Goal: Task Accomplishment & Management: Manage account settings

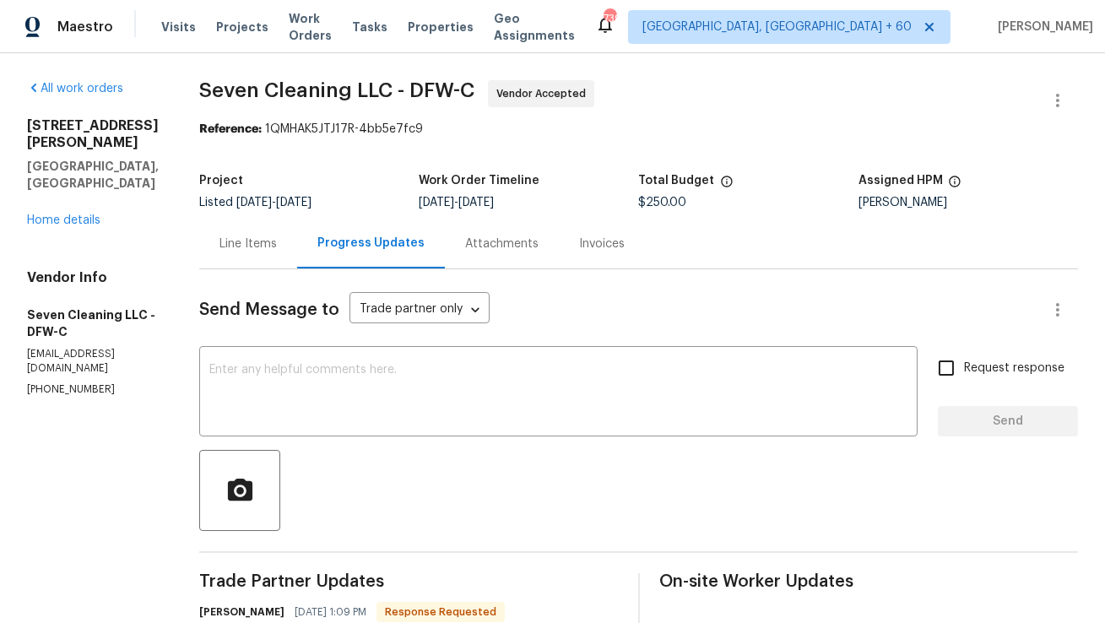
click at [394, 346] on div "Send Message to Trade partner only Trade partner only ​ x ​ Request response Se…" at bounding box center [638, 575] width 879 height 613
click at [371, 378] on textarea at bounding box center [558, 393] width 698 height 59
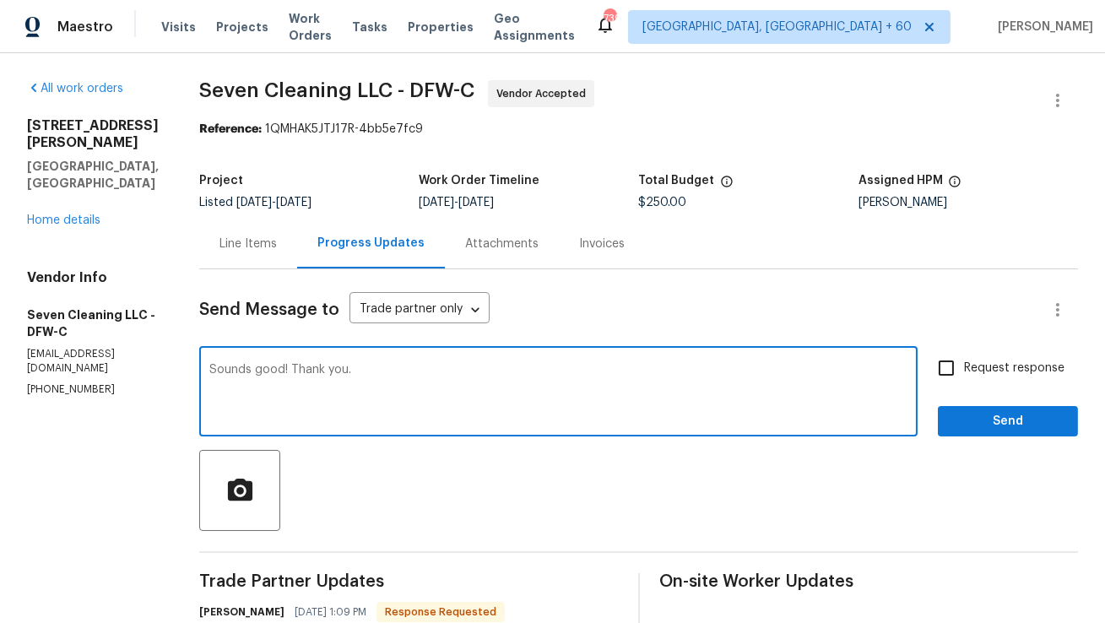
type textarea "Sounds good! Thank you."
click at [955, 425] on span "Send" at bounding box center [1008, 421] width 113 height 21
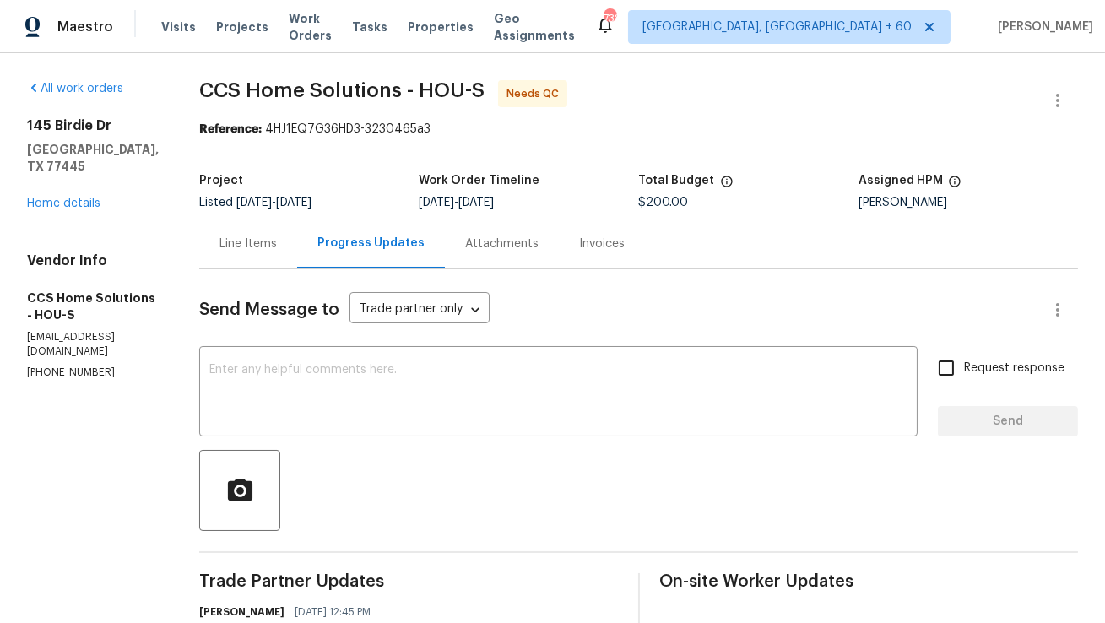
click at [276, 242] on div "Line Items" at bounding box center [248, 244] width 57 height 17
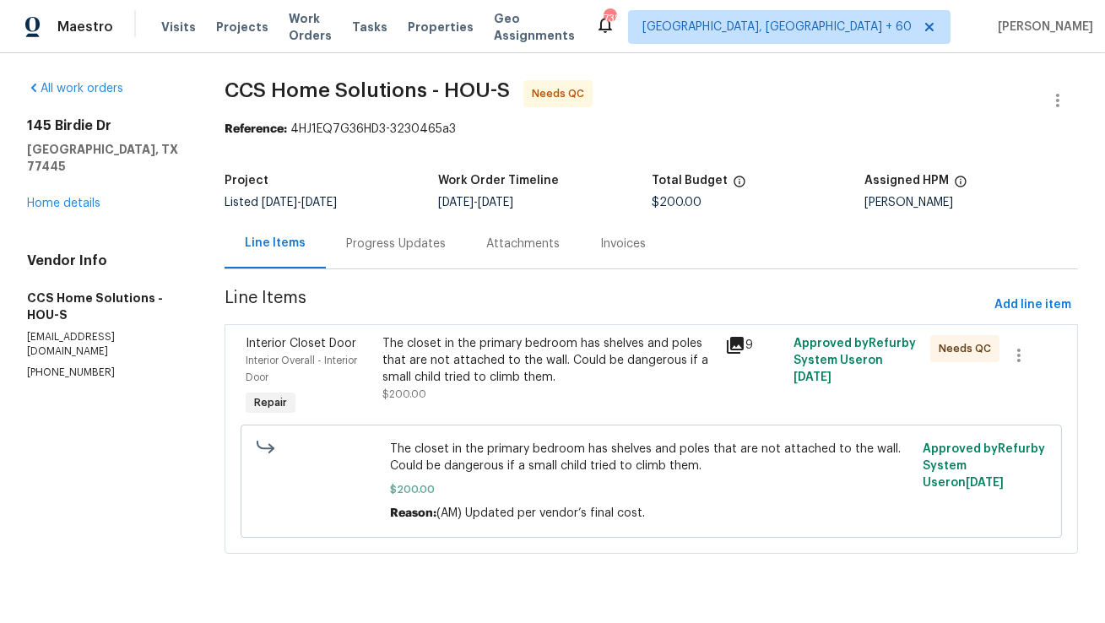
click at [459, 372] on div "The closet in the primary bedroom has shelves and poles that are not attached t…" at bounding box center [549, 360] width 332 height 51
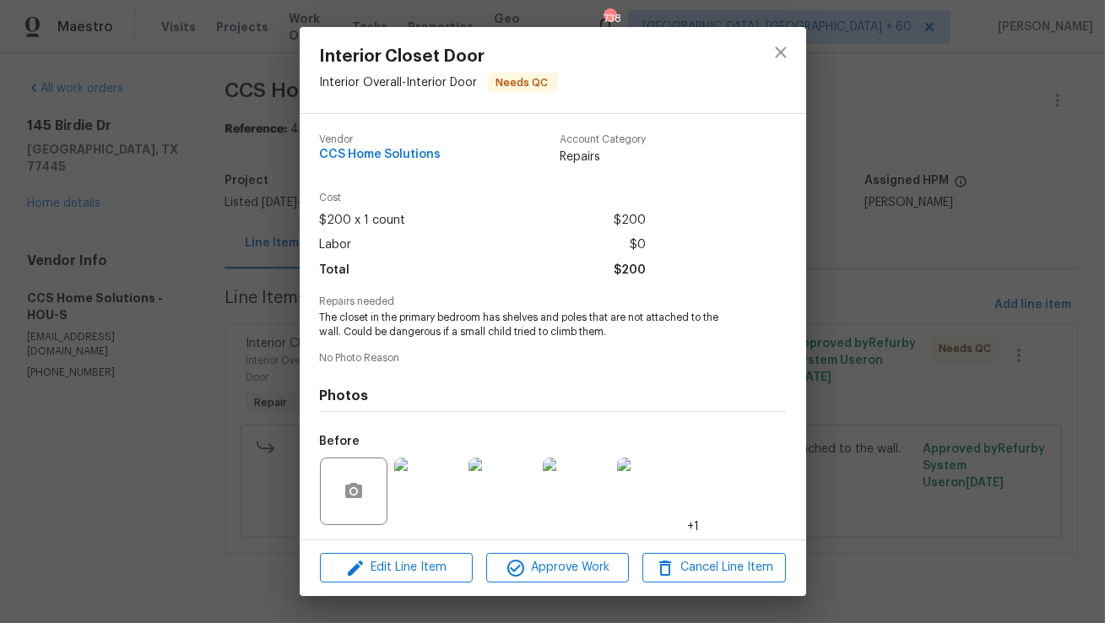
scroll to position [113, 0]
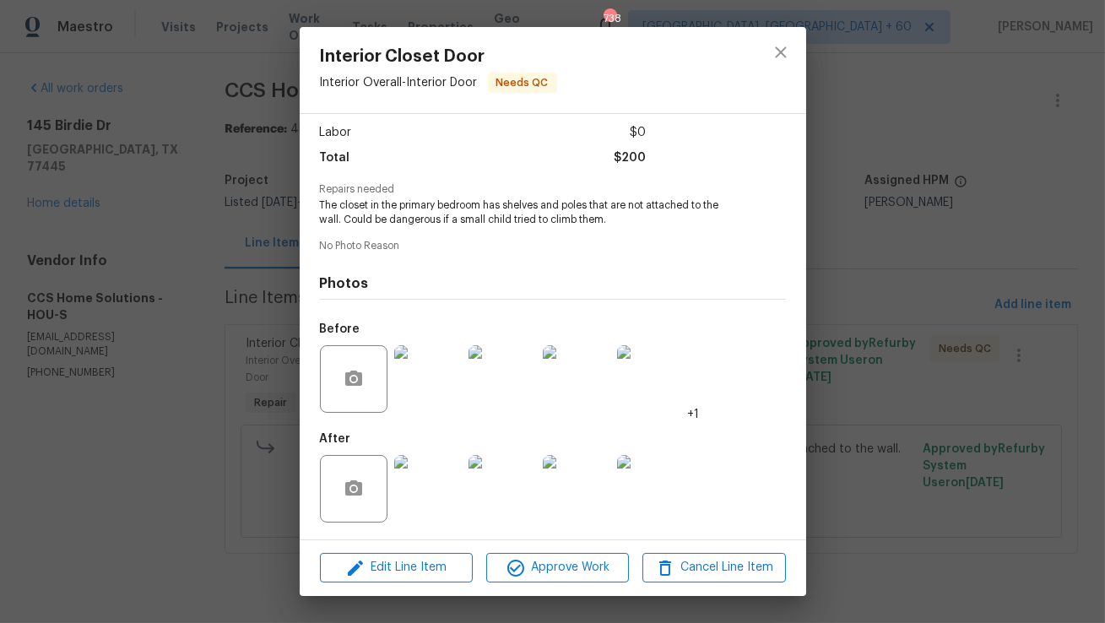
click at [434, 392] on img at bounding box center [428, 379] width 68 height 68
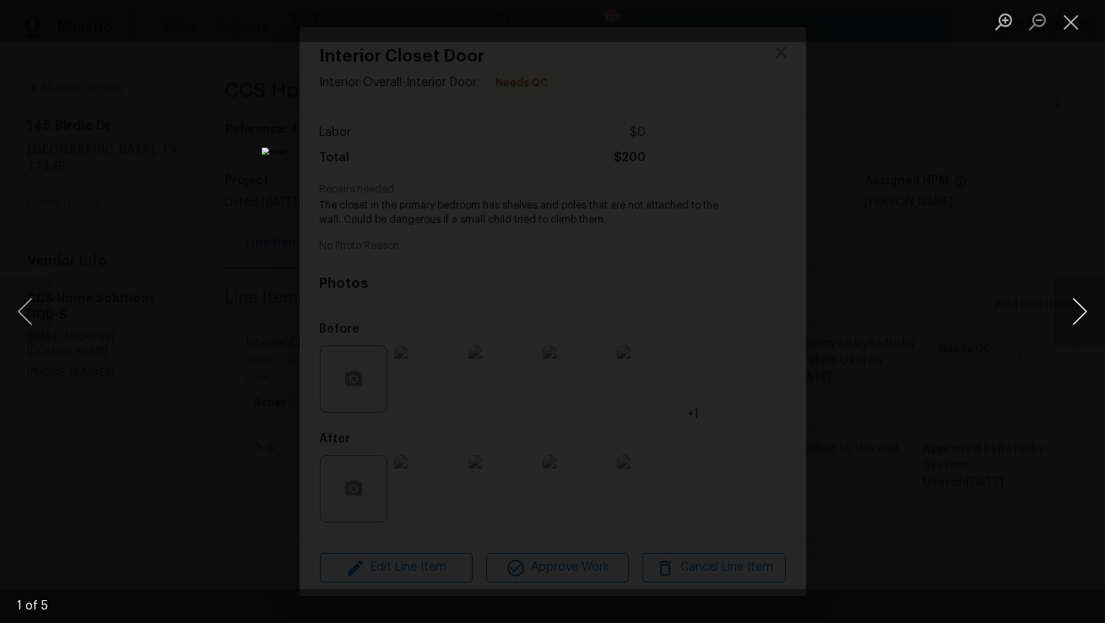
click at [1065, 320] on button "Next image" at bounding box center [1080, 312] width 51 height 68
click at [1065, 321] on button "Next image" at bounding box center [1080, 312] width 51 height 68
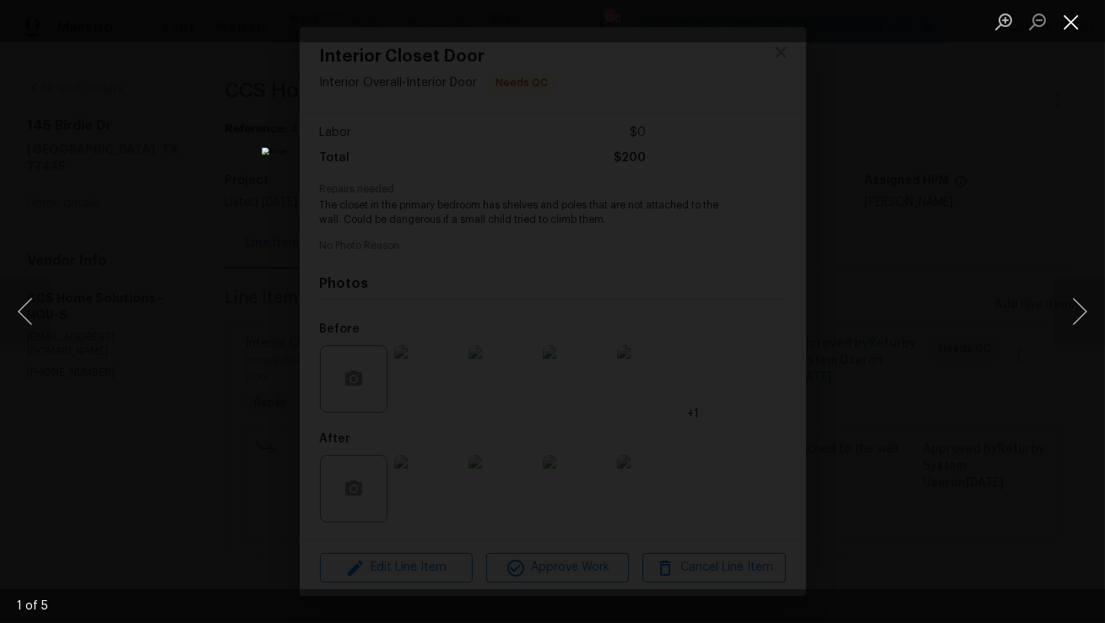
click at [1084, 26] on button "Close lightbox" at bounding box center [1072, 22] width 34 height 30
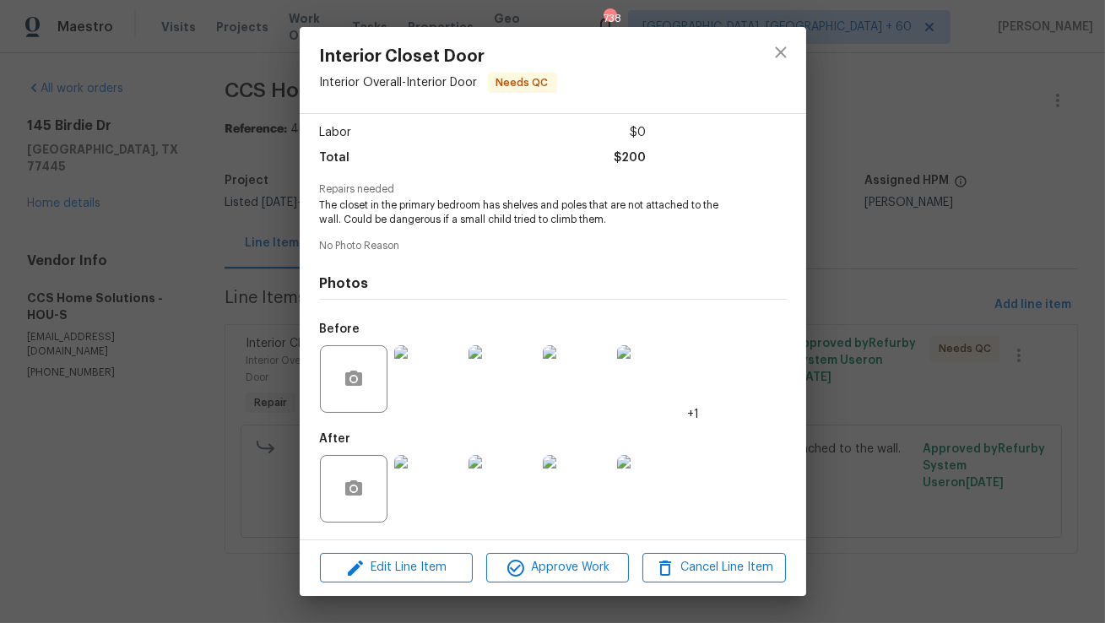
click at [443, 493] on img at bounding box center [428, 489] width 68 height 68
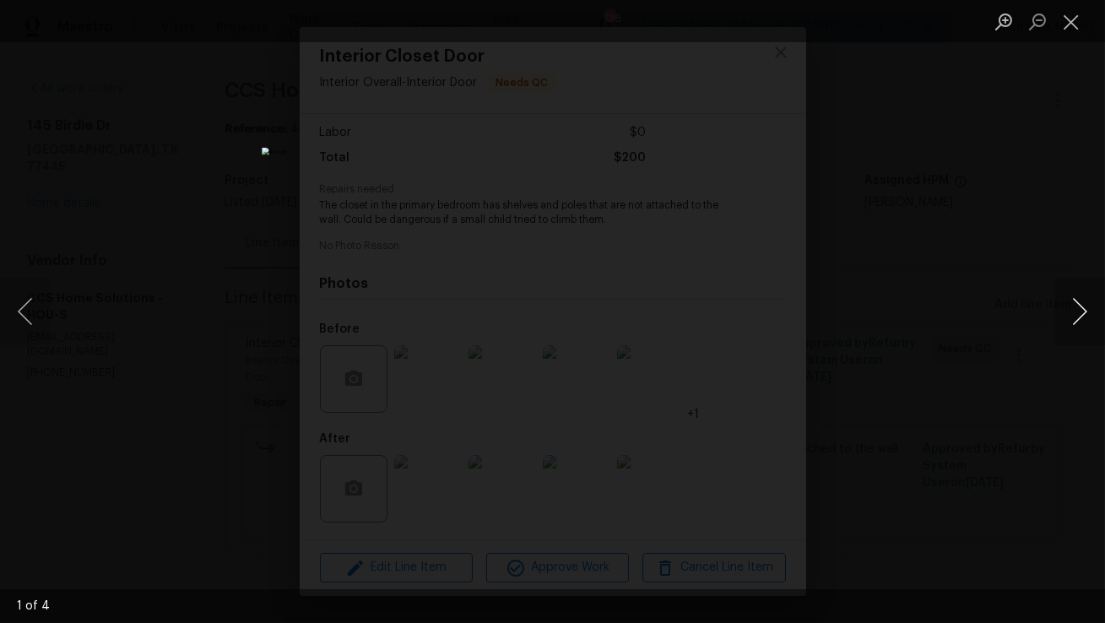
click at [1070, 311] on button "Next image" at bounding box center [1080, 312] width 51 height 68
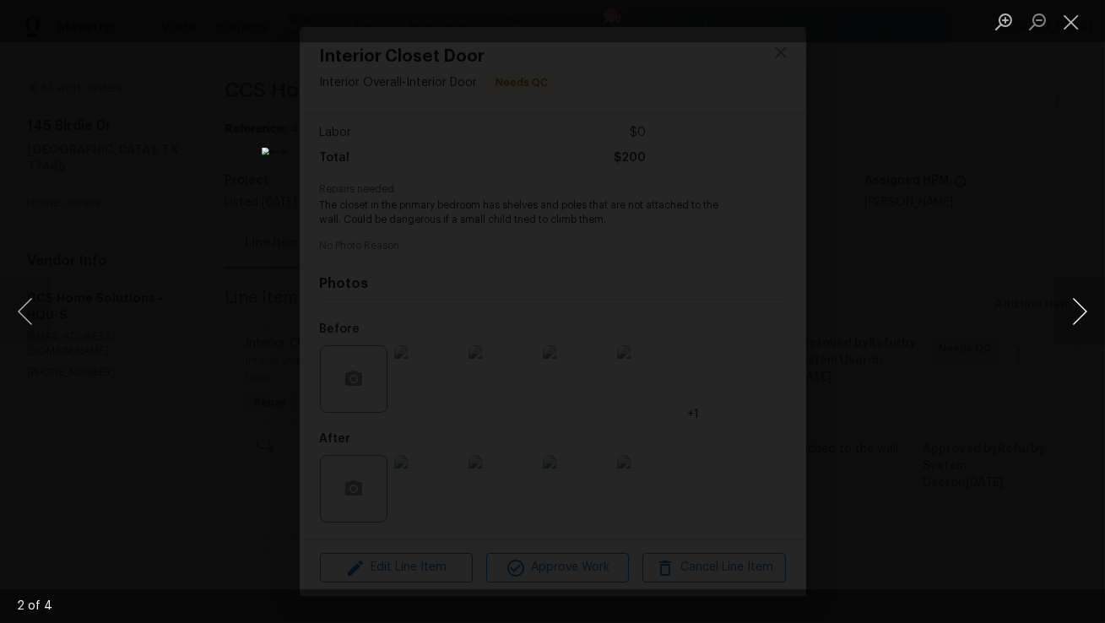
click at [1070, 311] on button "Next image" at bounding box center [1080, 312] width 51 height 68
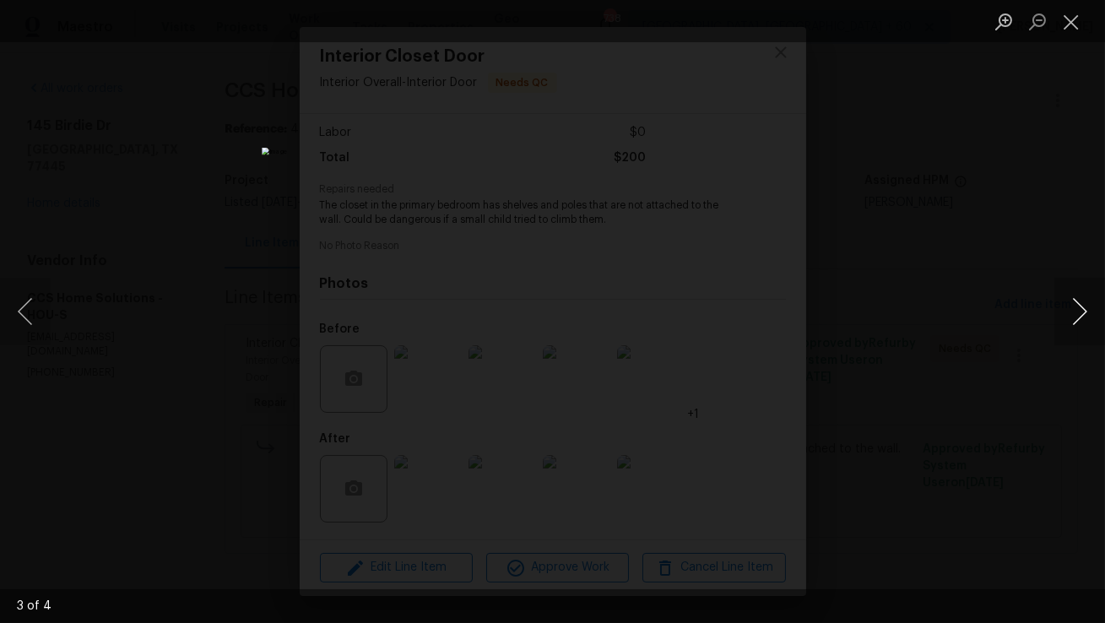
click at [1070, 311] on button "Next image" at bounding box center [1080, 312] width 51 height 68
click at [1069, 30] on button "Close lightbox" at bounding box center [1072, 22] width 34 height 30
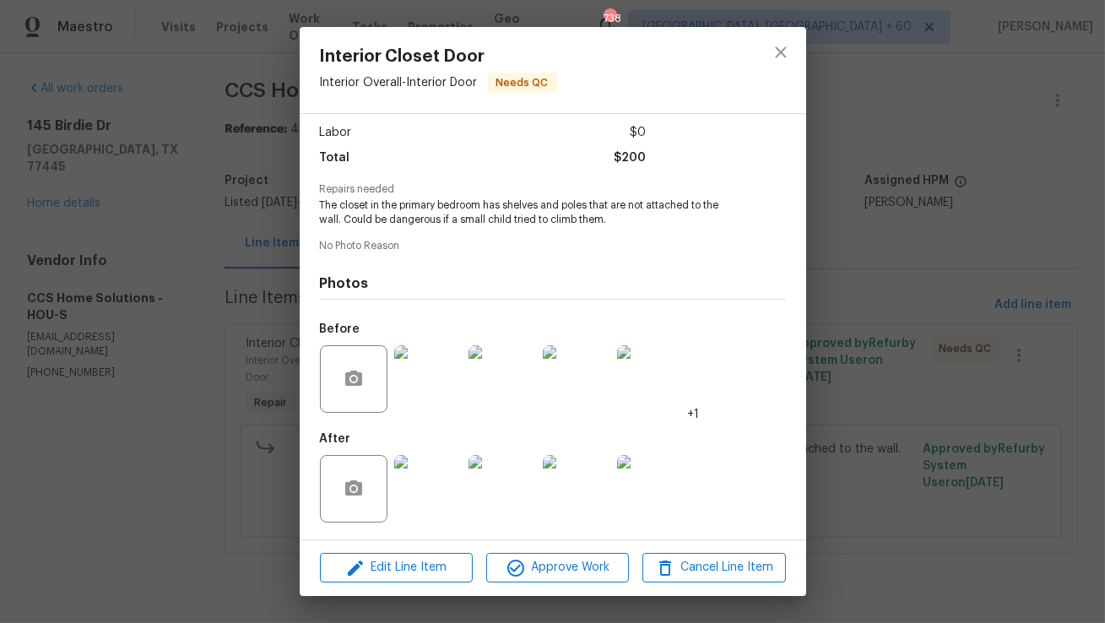
click at [404, 404] on img at bounding box center [428, 379] width 68 height 68
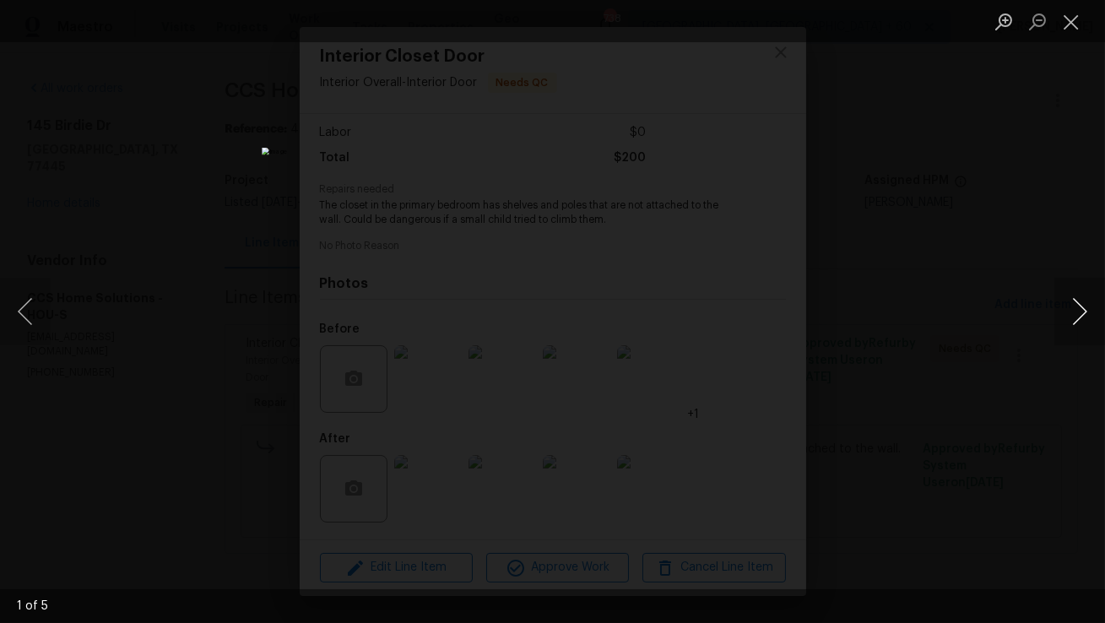
click at [1076, 319] on button "Next image" at bounding box center [1080, 312] width 51 height 68
click at [1076, 320] on button "Next image" at bounding box center [1080, 312] width 51 height 68
click at [1083, 28] on button "Close lightbox" at bounding box center [1072, 22] width 34 height 30
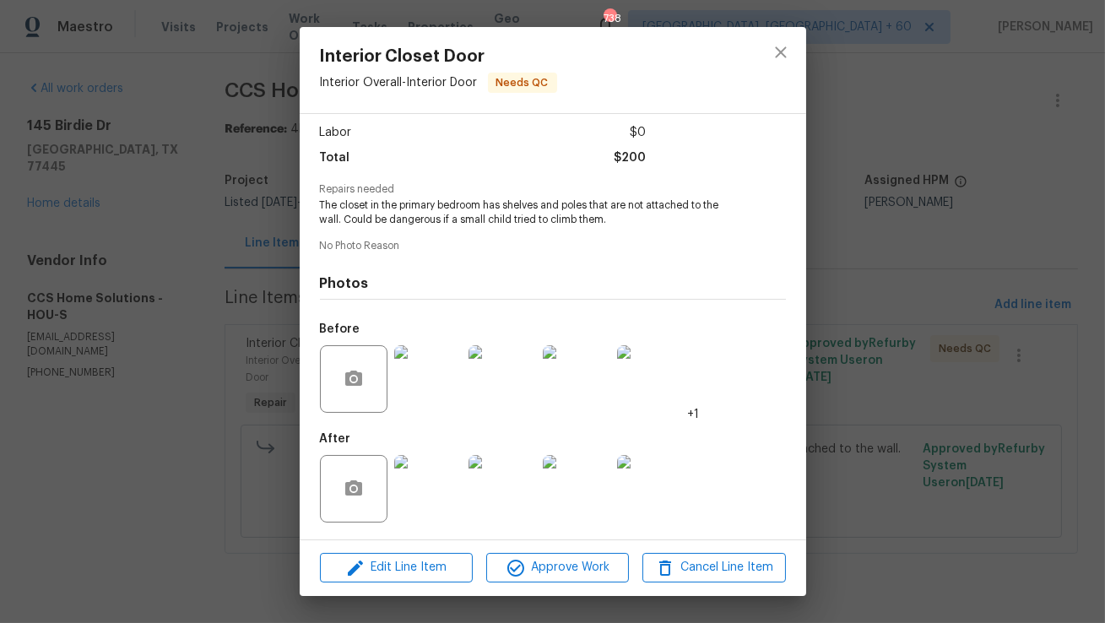
click at [441, 378] on img at bounding box center [428, 379] width 68 height 68
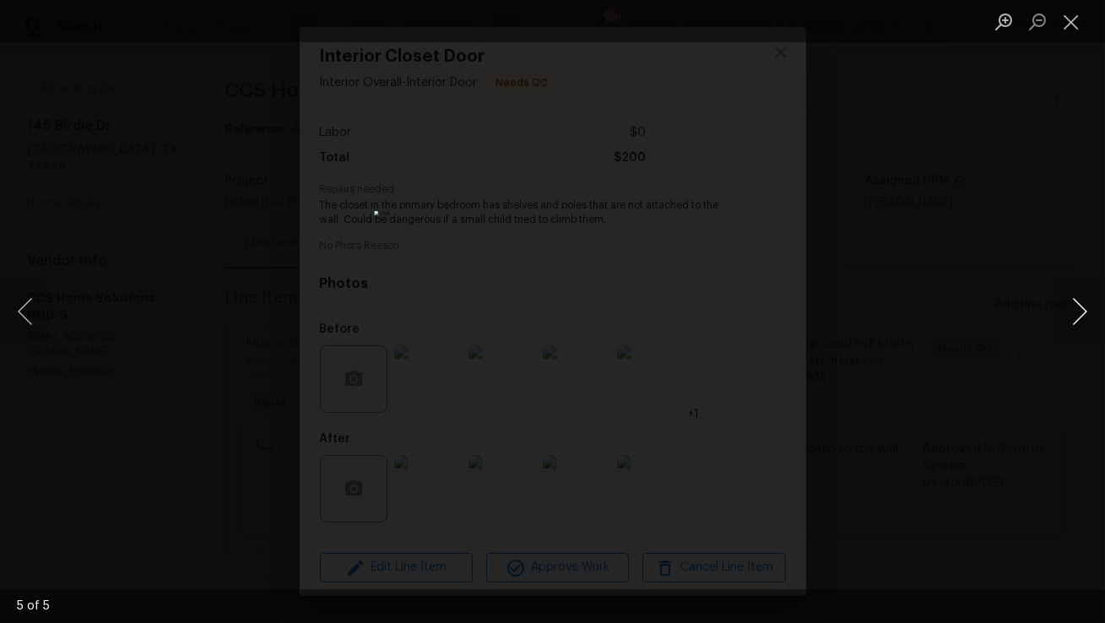
click at [1067, 305] on button "Next image" at bounding box center [1080, 312] width 51 height 68
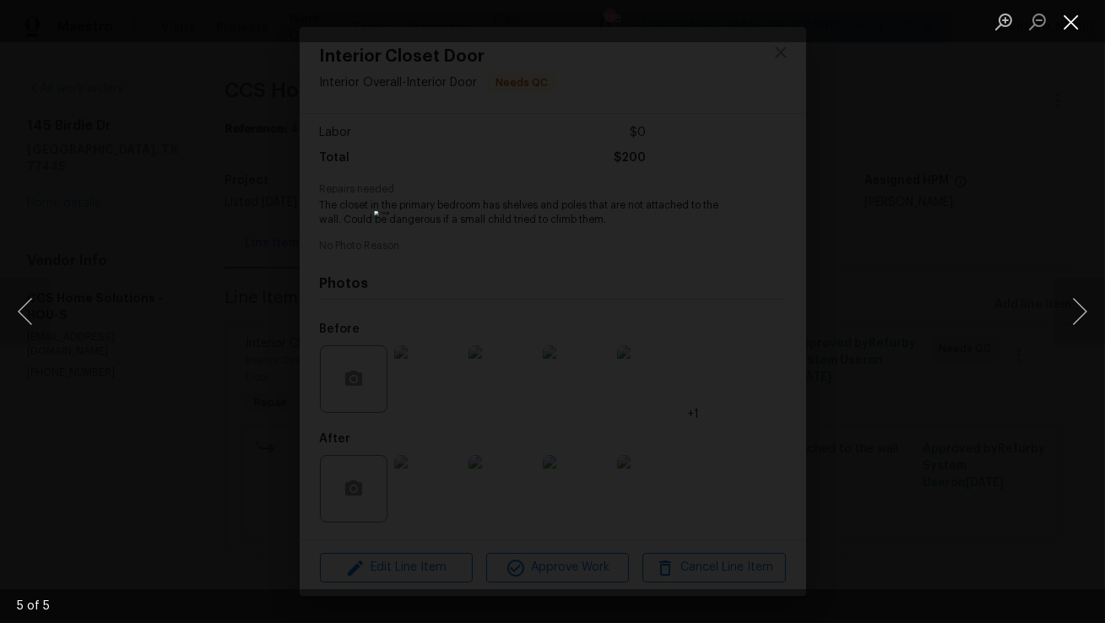
click at [1077, 25] on button "Close lightbox" at bounding box center [1072, 22] width 34 height 30
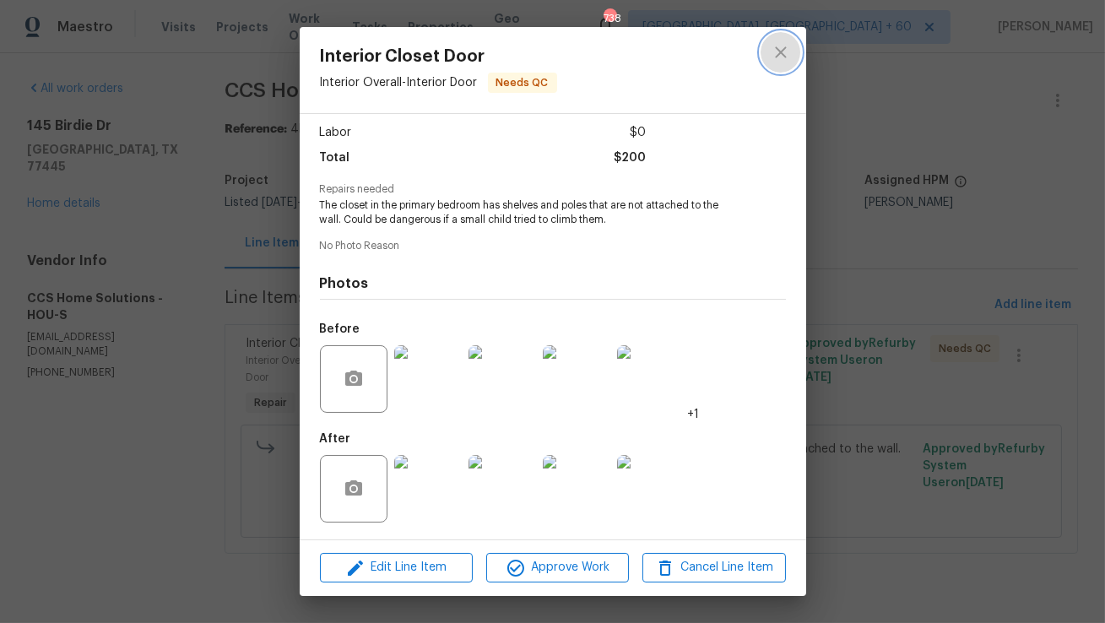
click at [774, 62] on icon "close" at bounding box center [781, 52] width 20 height 20
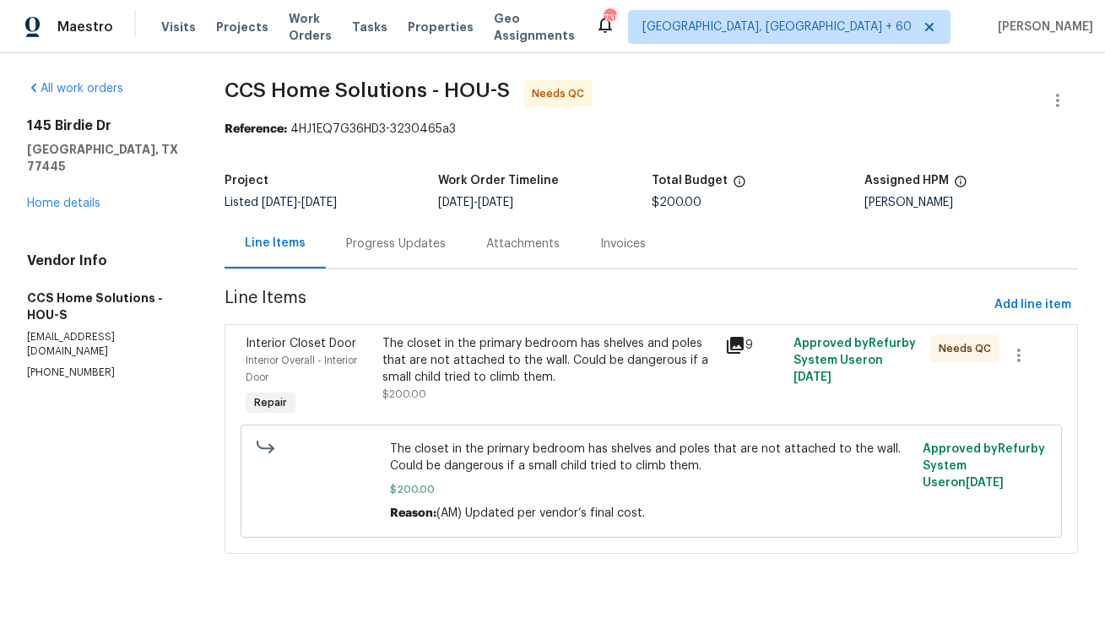
click at [405, 252] on div "Progress Updates" at bounding box center [396, 244] width 100 height 17
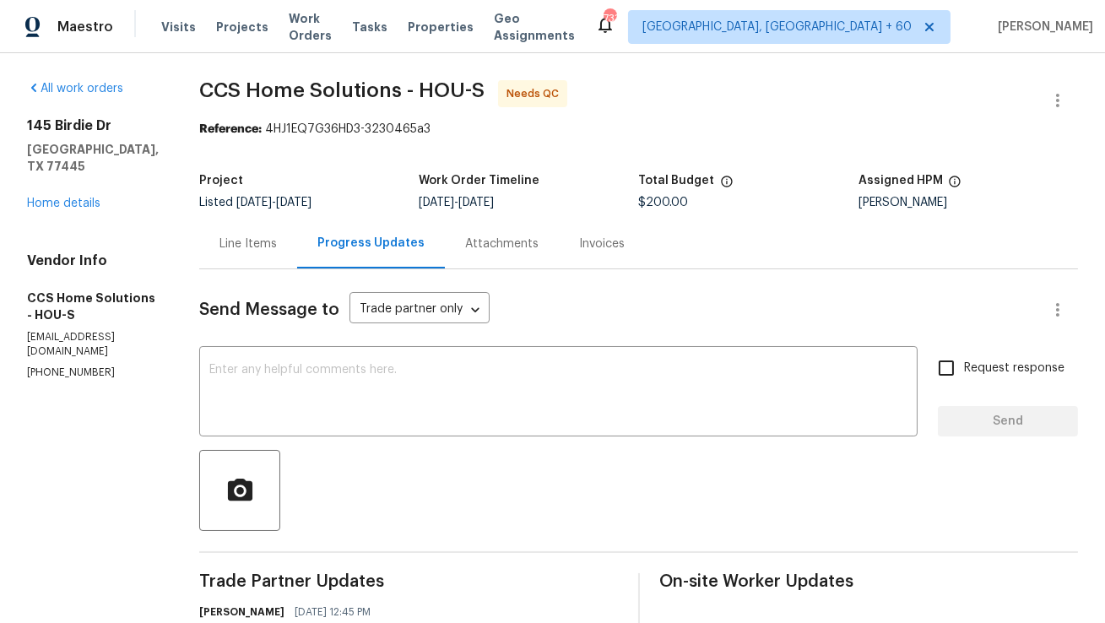
scroll to position [15, 0]
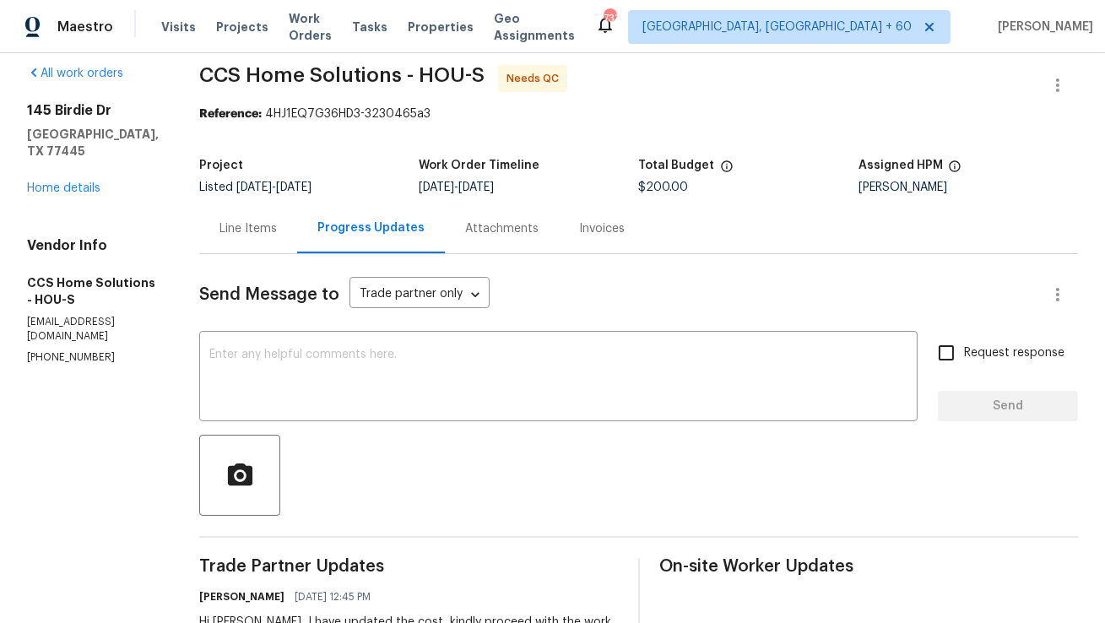
click at [282, 236] on div "Line Items" at bounding box center [248, 229] width 98 height 50
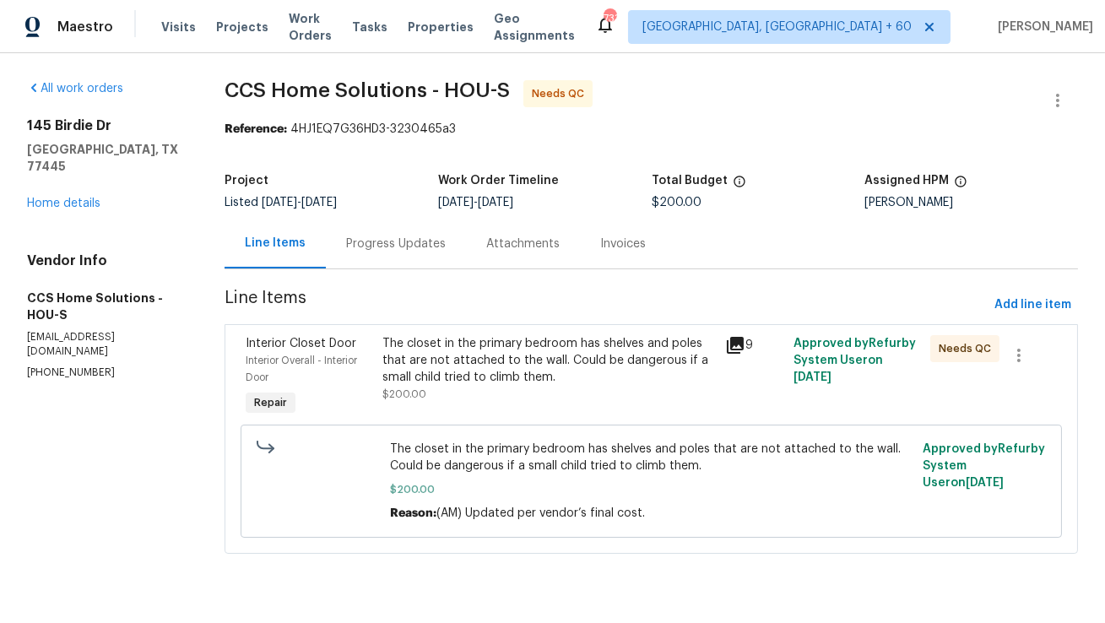
click at [377, 250] on div "Progress Updates" at bounding box center [396, 244] width 100 height 17
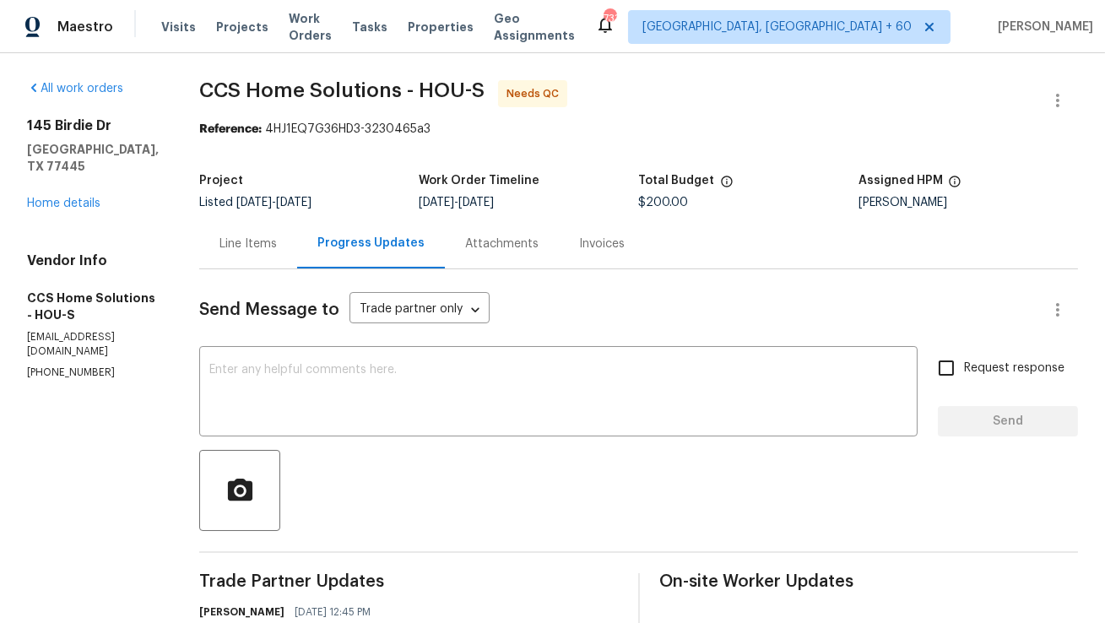
click at [269, 249] on div "Line Items" at bounding box center [248, 244] width 57 height 17
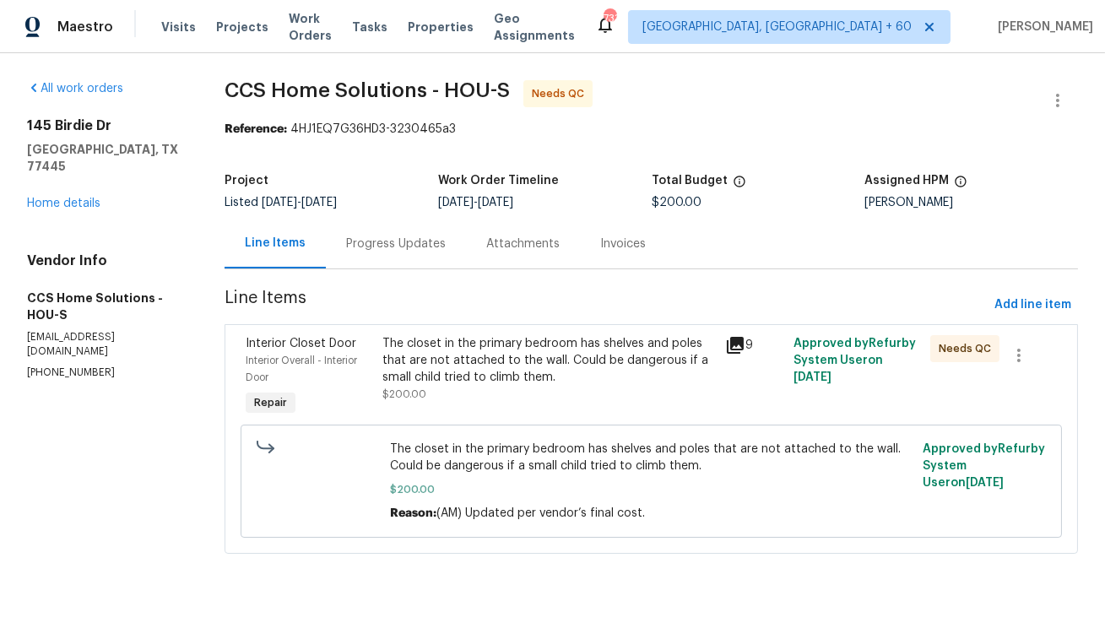
click at [524, 386] on div "The closet in the primary bedroom has shelves and poles that are not attached t…" at bounding box center [549, 369] width 332 height 68
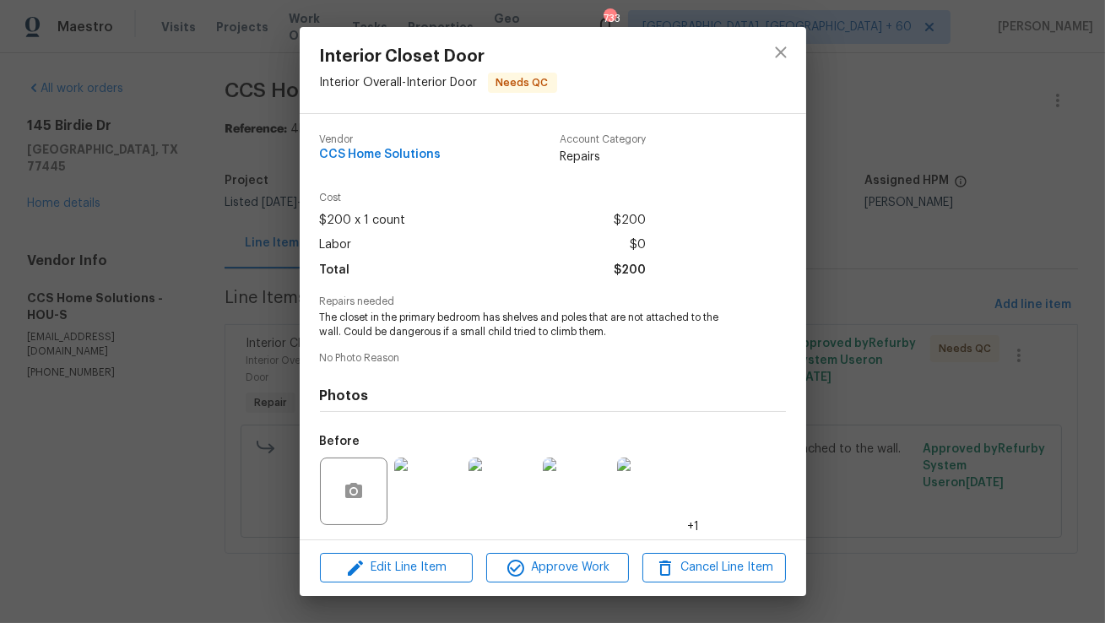
scroll to position [113, 0]
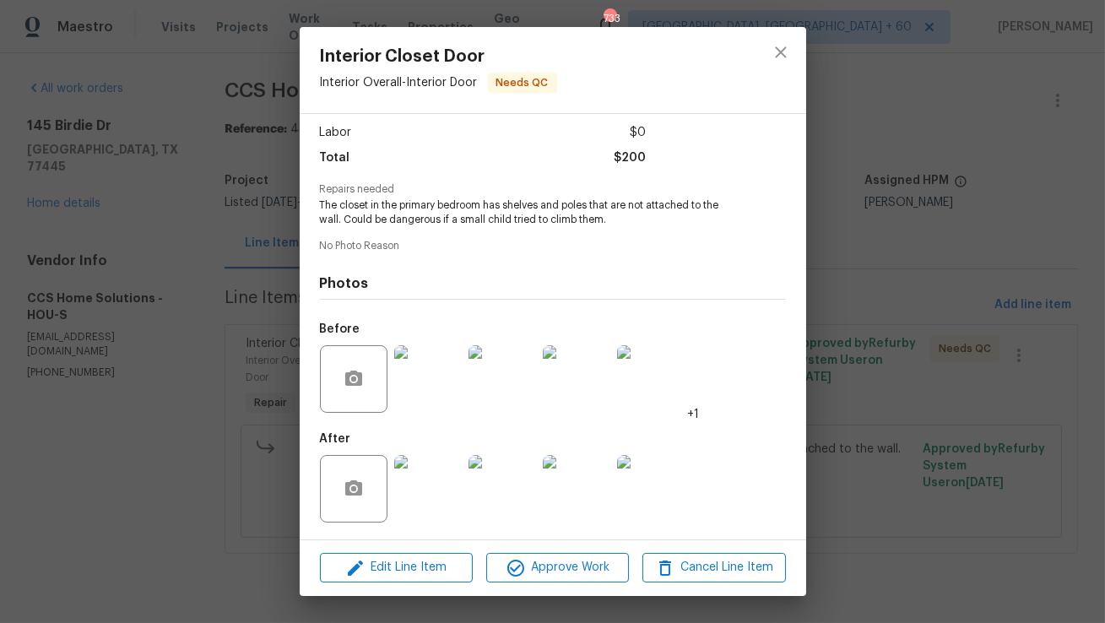
click at [427, 473] on img at bounding box center [428, 489] width 68 height 68
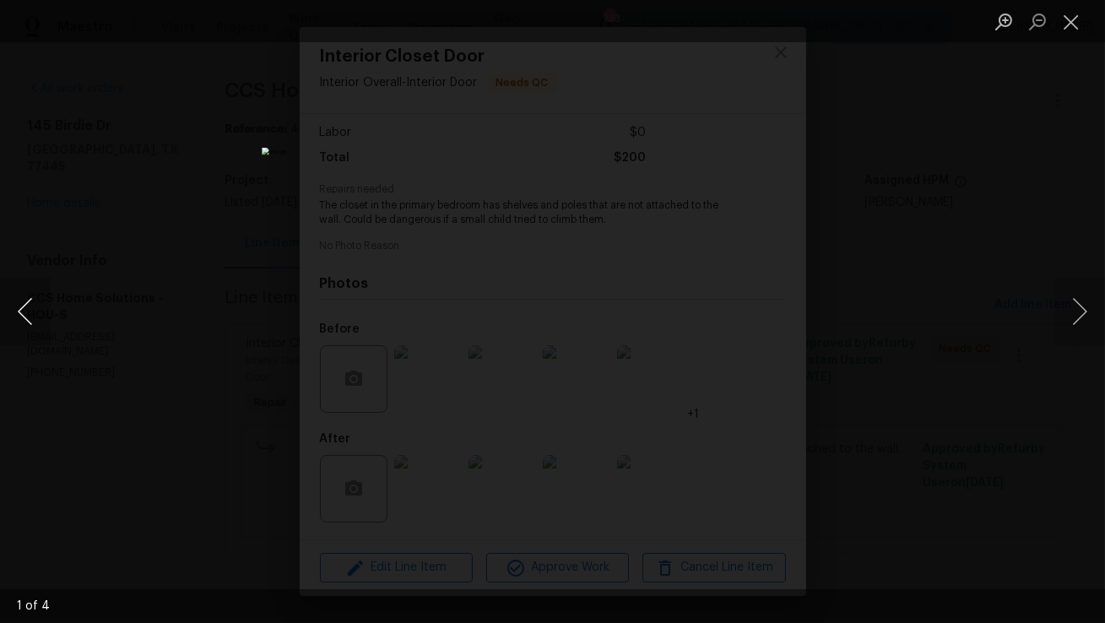
click at [19, 308] on button "Previous image" at bounding box center [25, 312] width 51 height 68
click at [1074, 16] on button "Close lightbox" at bounding box center [1072, 22] width 34 height 30
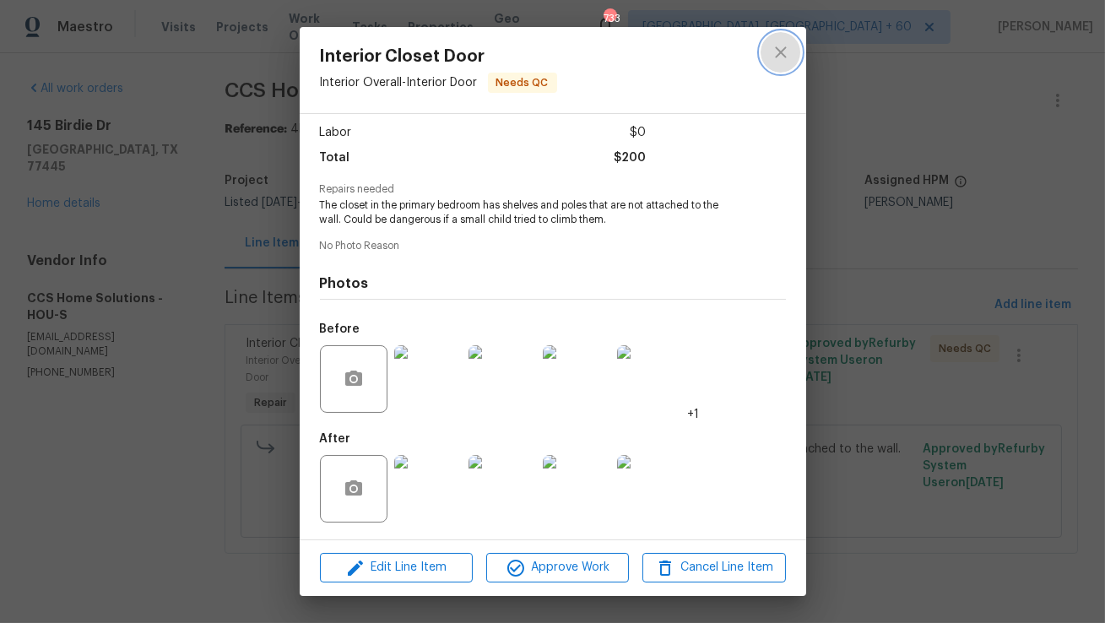
click at [782, 49] on icon "close" at bounding box center [781, 52] width 20 height 20
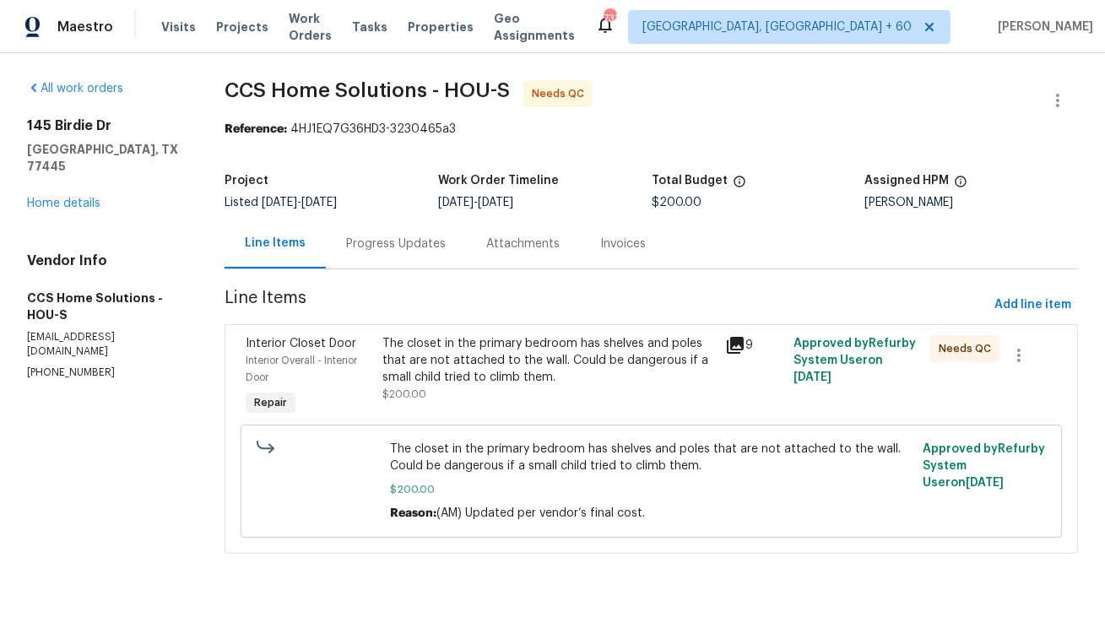
click at [421, 263] on div "Progress Updates" at bounding box center [396, 244] width 140 height 50
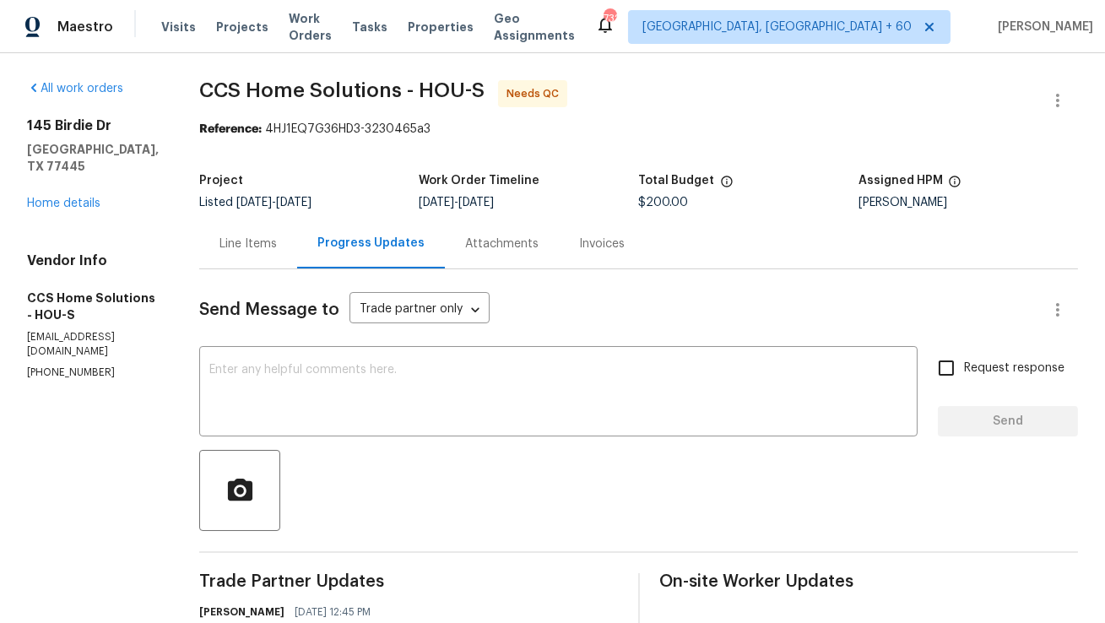
click at [266, 246] on div "Line Items" at bounding box center [248, 244] width 57 height 17
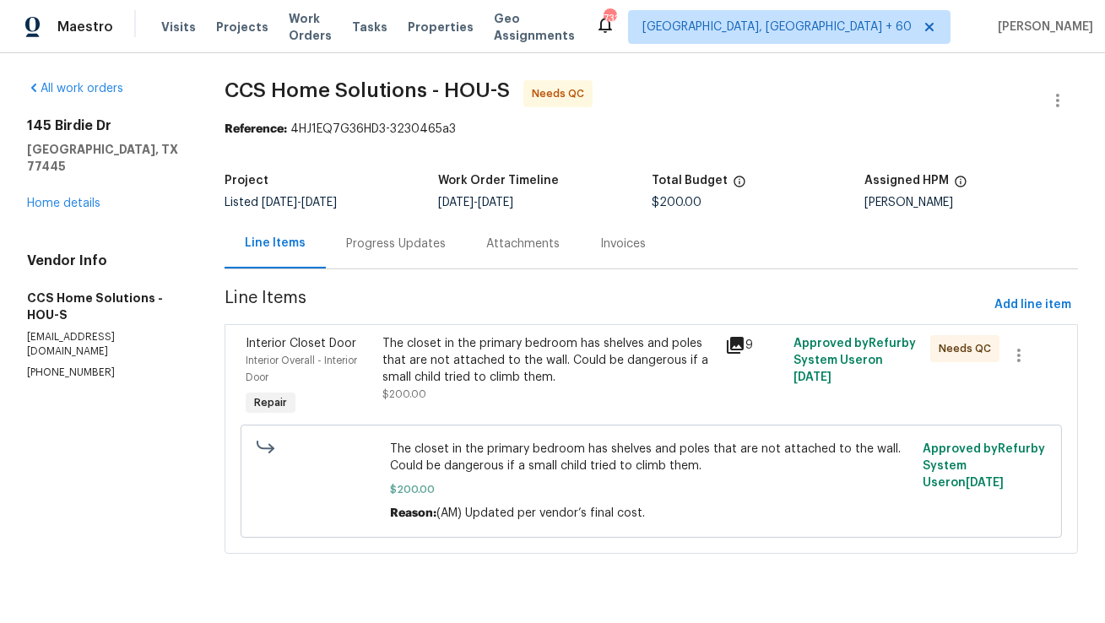
click at [357, 250] on div "Progress Updates" at bounding box center [396, 244] width 100 height 17
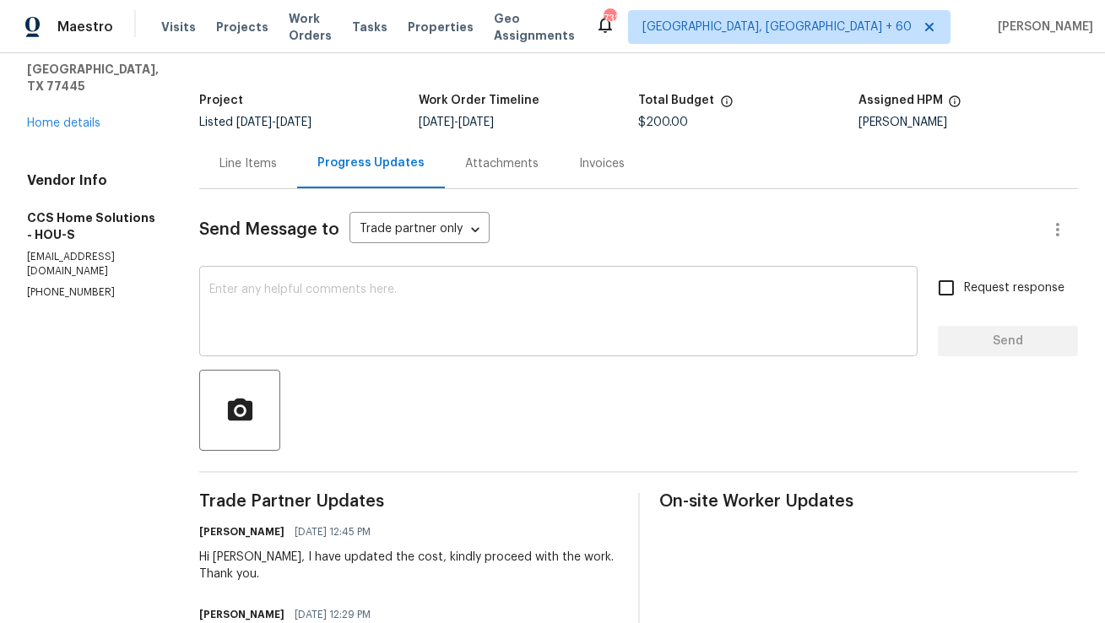
scroll to position [51, 0]
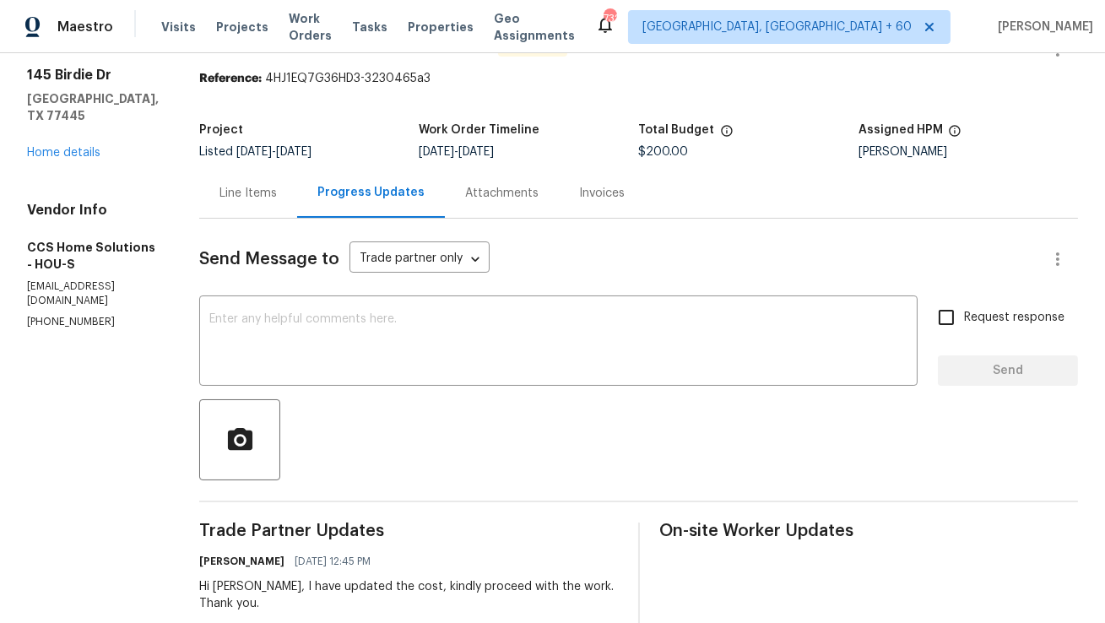
click at [260, 205] on div "Line Items" at bounding box center [248, 193] width 98 height 50
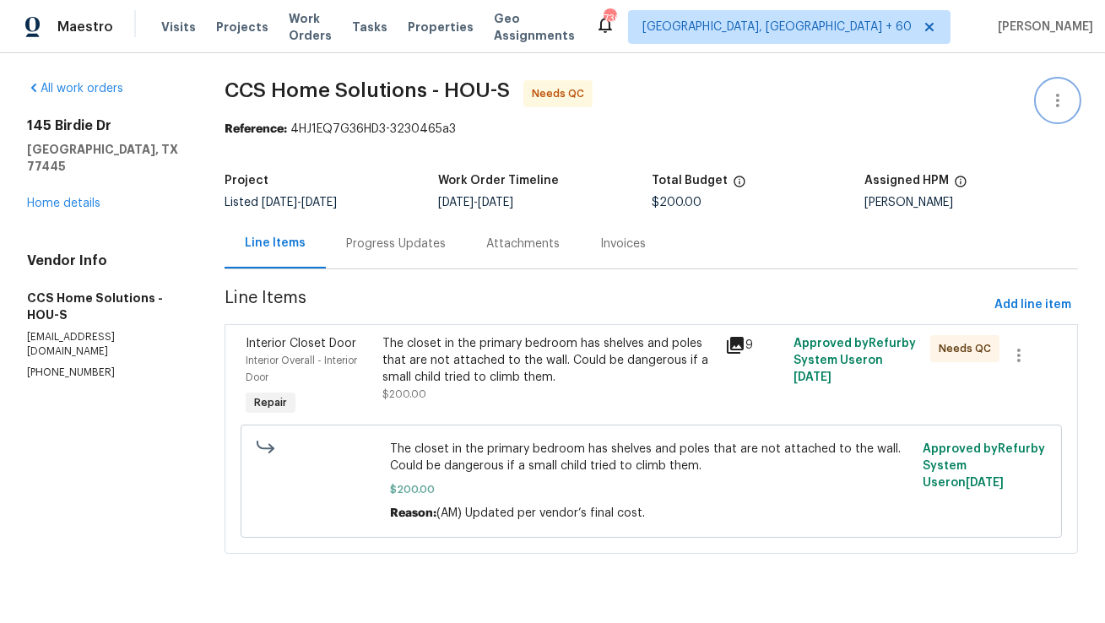
click at [1067, 106] on icon "button" at bounding box center [1058, 100] width 20 height 20
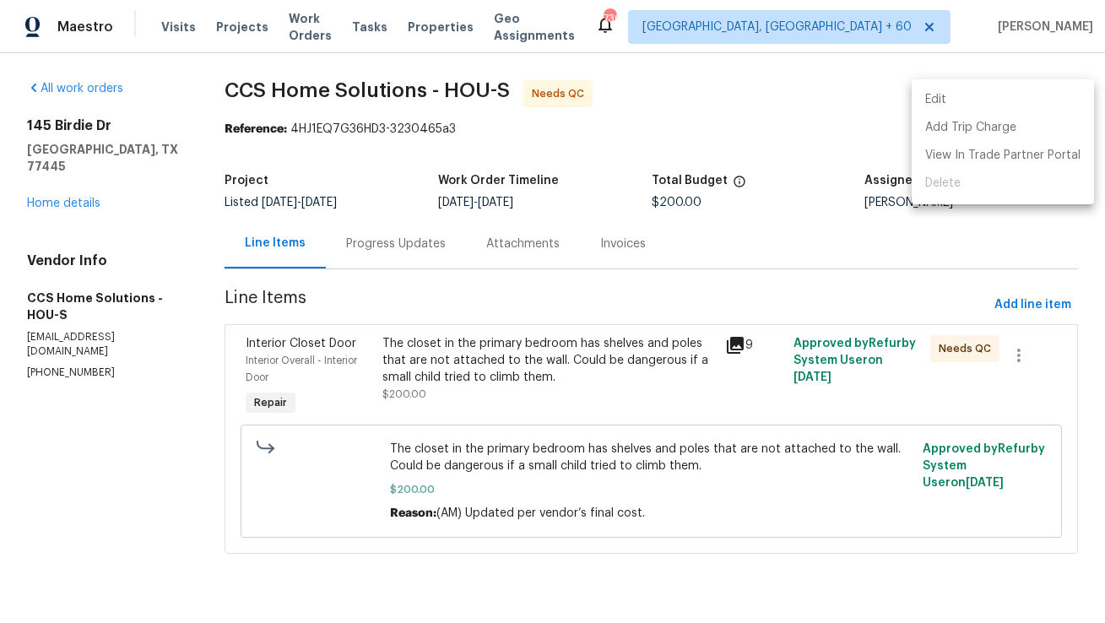
click at [1013, 105] on li "Edit" at bounding box center [1003, 100] width 182 height 28
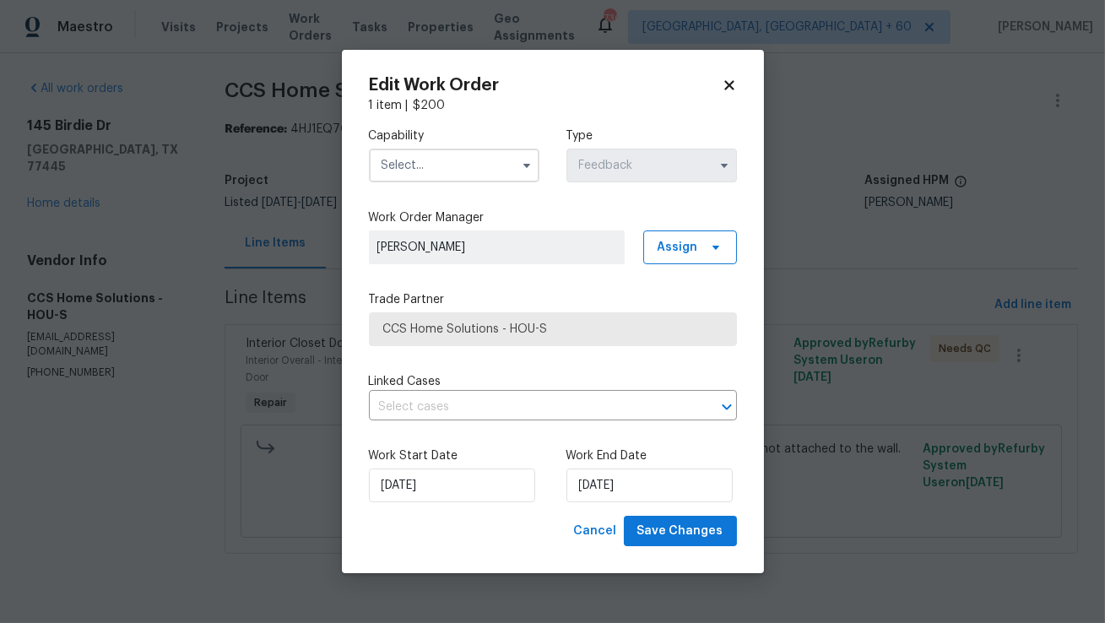
click at [470, 160] on input "text" at bounding box center [454, 166] width 171 height 34
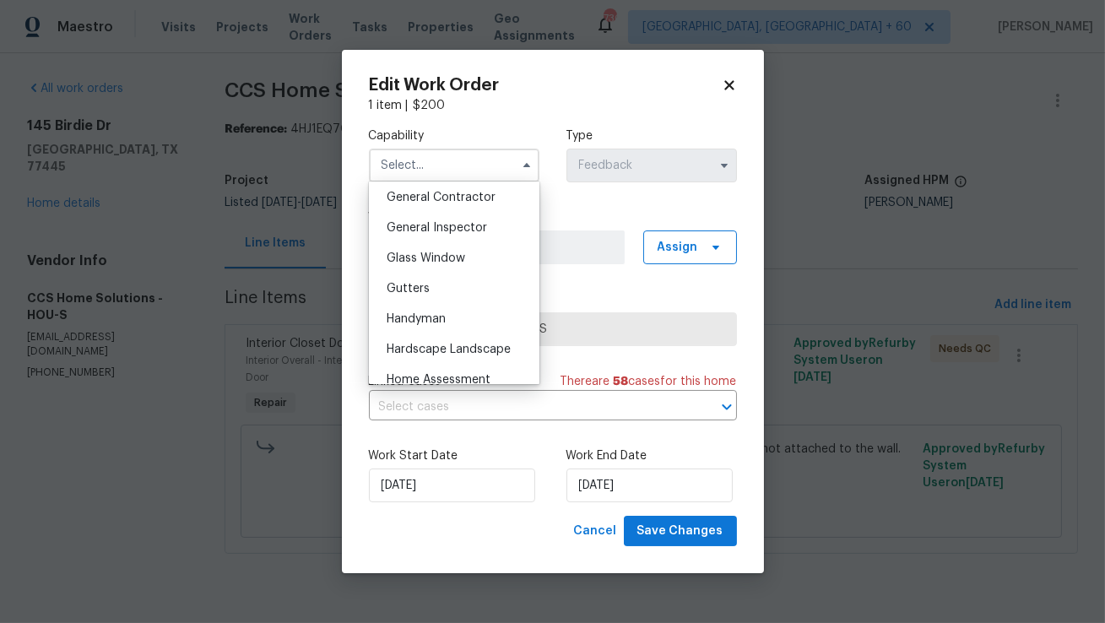
scroll to position [833, 0]
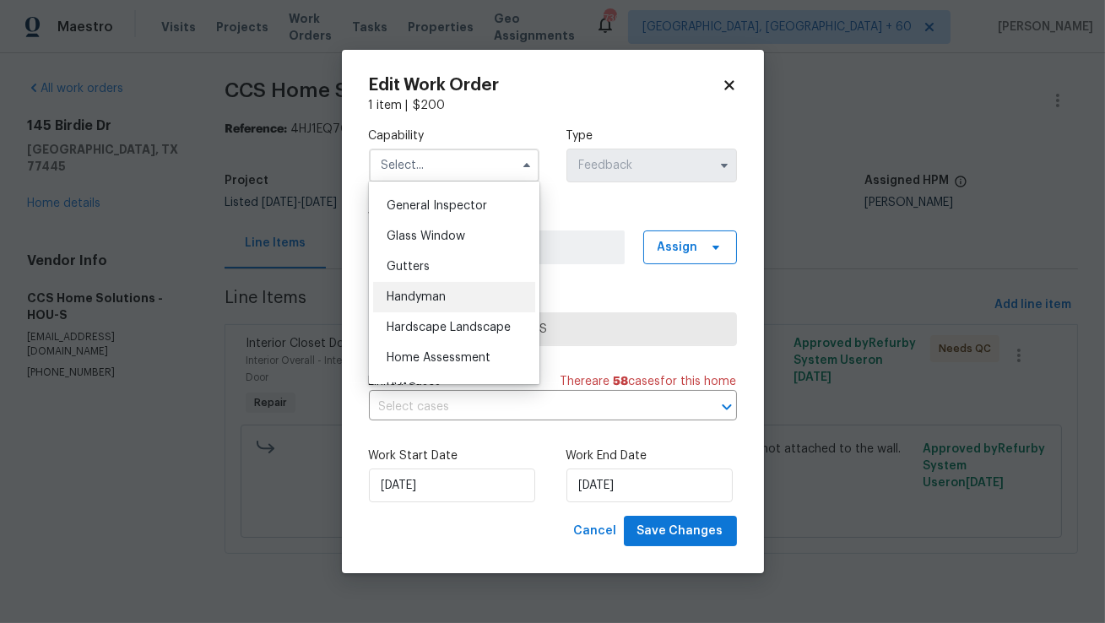
click at [453, 297] on div "Handyman" at bounding box center [454, 297] width 162 height 30
type input "Handyman"
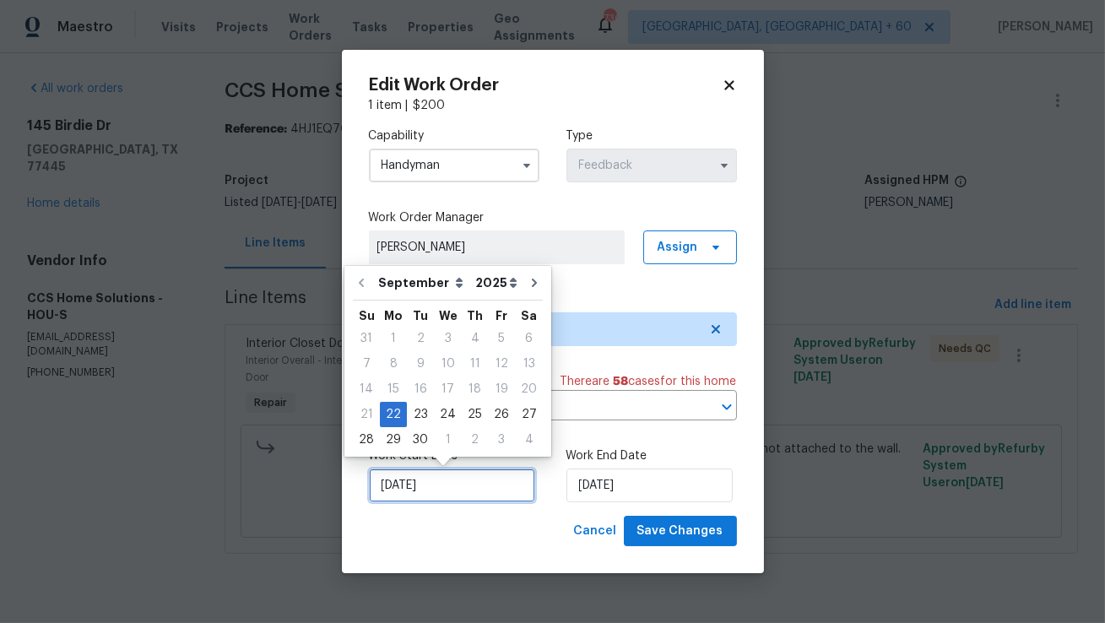
click at [423, 486] on input "22/09/2025" at bounding box center [452, 486] width 166 height 34
click at [462, 415] on div "25" at bounding box center [475, 415] width 26 height 24
type input "25/09/2025"
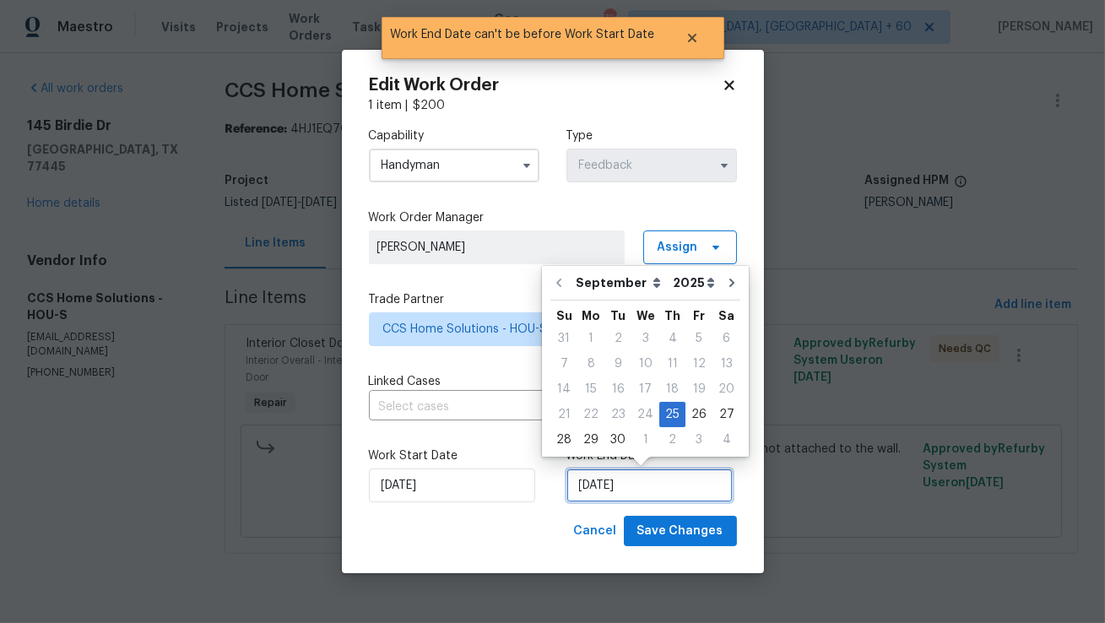
click at [642, 484] on input "25/09/2025" at bounding box center [650, 486] width 166 height 34
click at [661, 415] on div "25" at bounding box center [672, 415] width 26 height 24
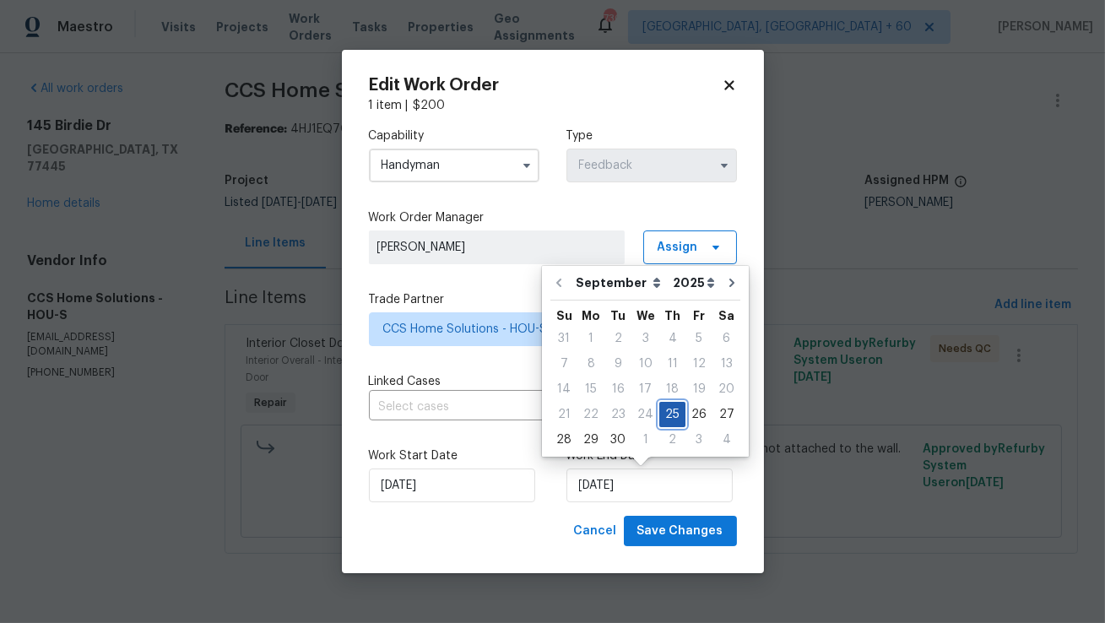
click at [662, 417] on div "25" at bounding box center [672, 415] width 26 height 24
click at [523, 451] on label "Work Start Date" at bounding box center [454, 456] width 171 height 17
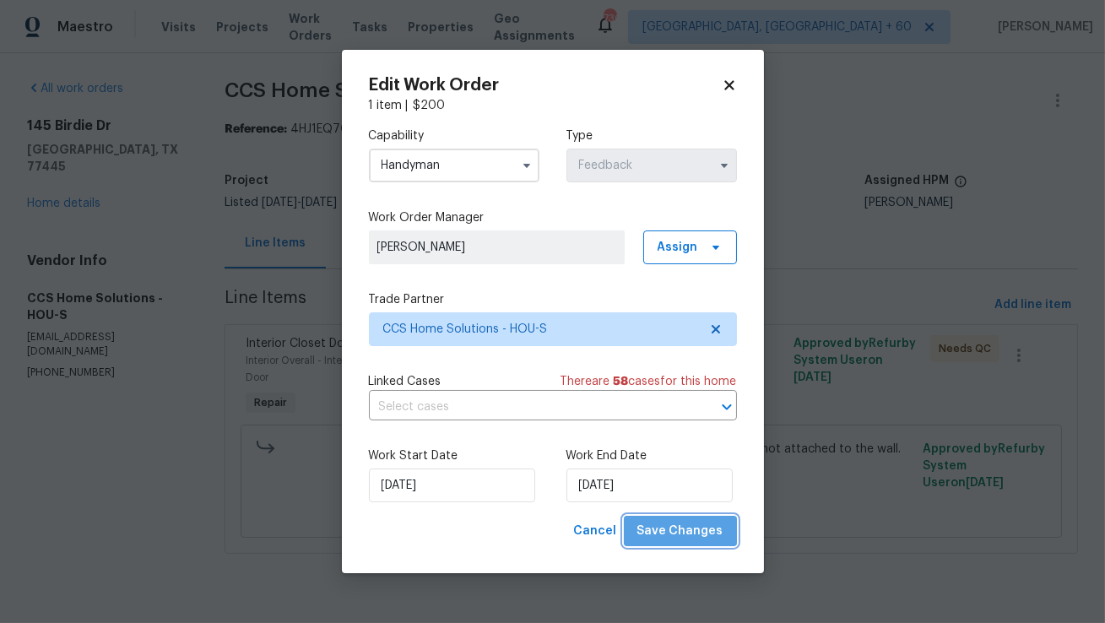
click at [712, 526] on span "Save Changes" at bounding box center [681, 531] width 86 height 21
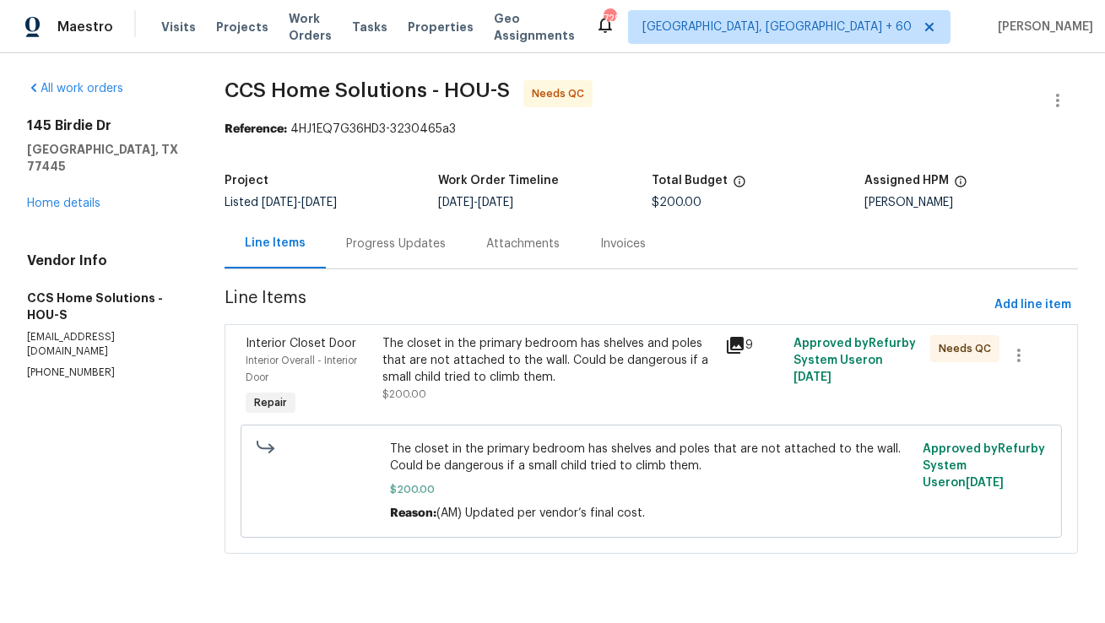
click at [356, 238] on div "Progress Updates" at bounding box center [396, 244] width 100 height 17
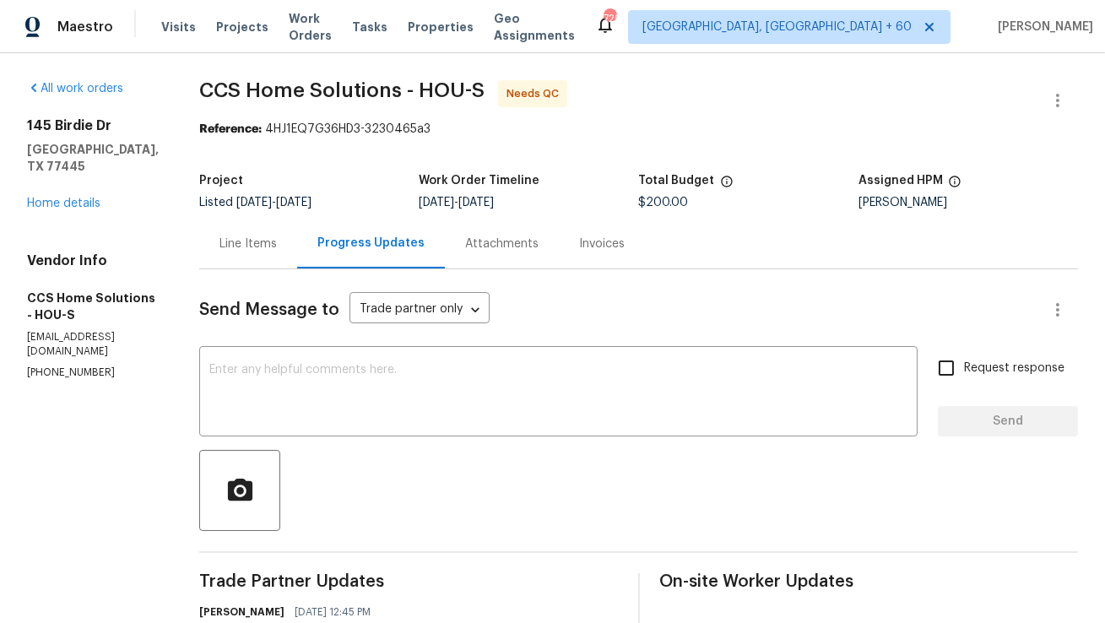
click at [273, 247] on div "Line Items" at bounding box center [248, 244] width 57 height 17
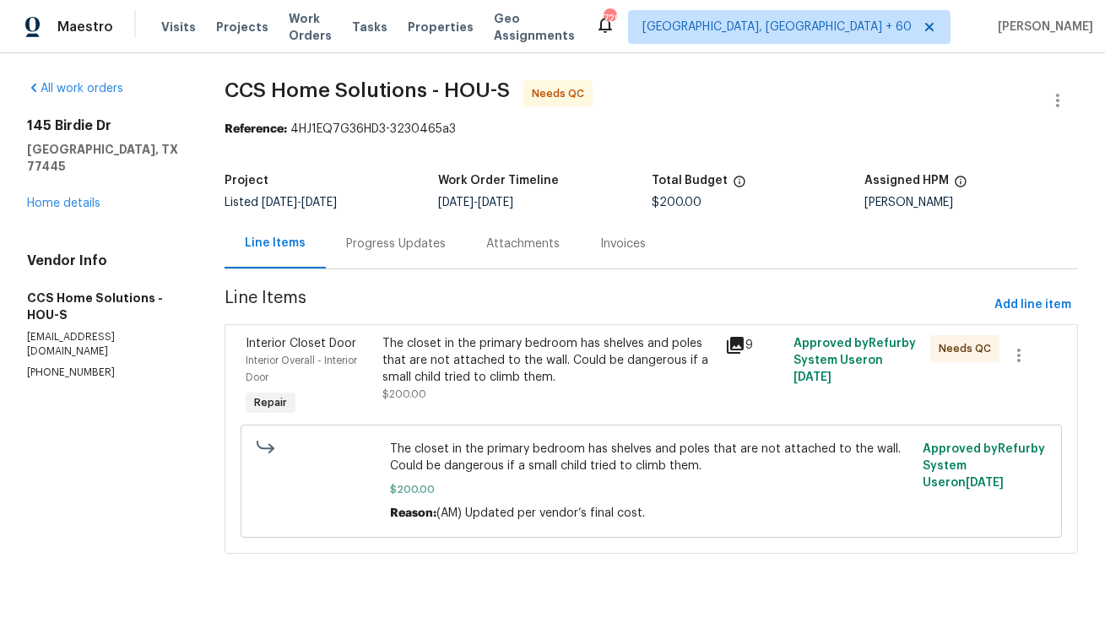
click at [446, 364] on div "The closet in the primary bedroom has shelves and poles that are not attached t…" at bounding box center [549, 360] width 332 height 51
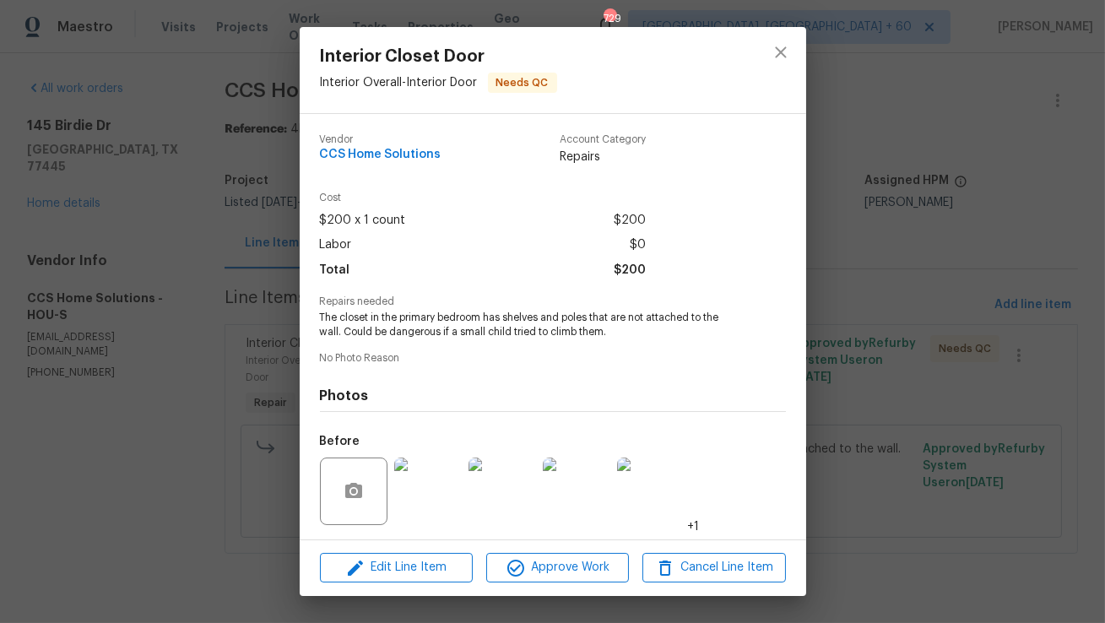
click at [801, 33] on div at bounding box center [781, 70] width 51 height 86
click at [784, 52] on icon "close" at bounding box center [781, 52] width 20 height 20
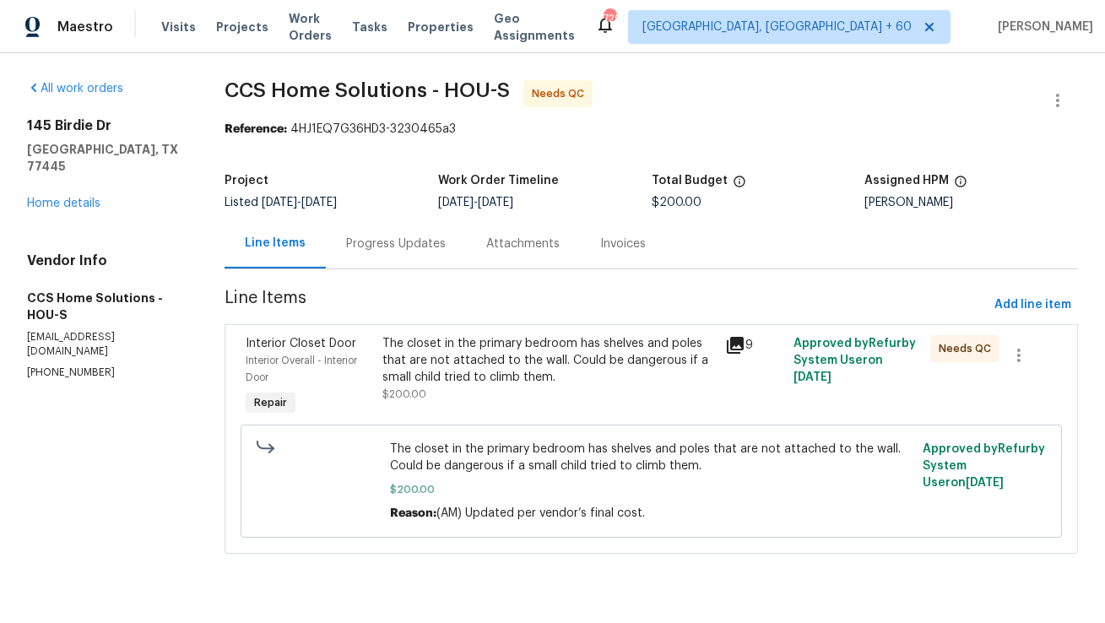
click at [421, 238] on div "Progress Updates" at bounding box center [396, 244] width 100 height 17
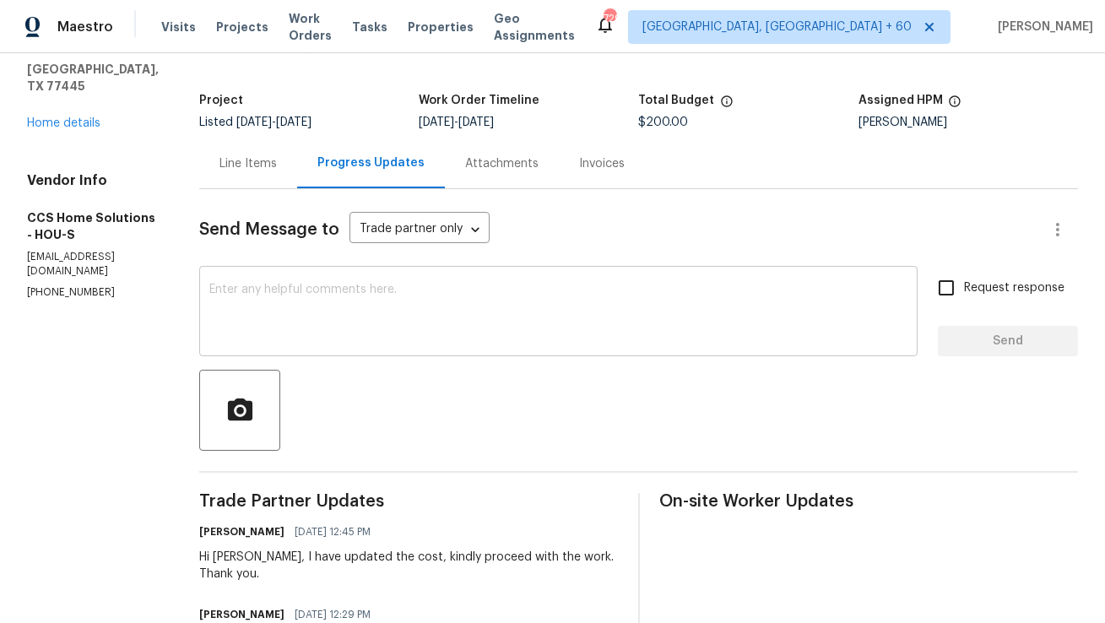
scroll to position [72, 0]
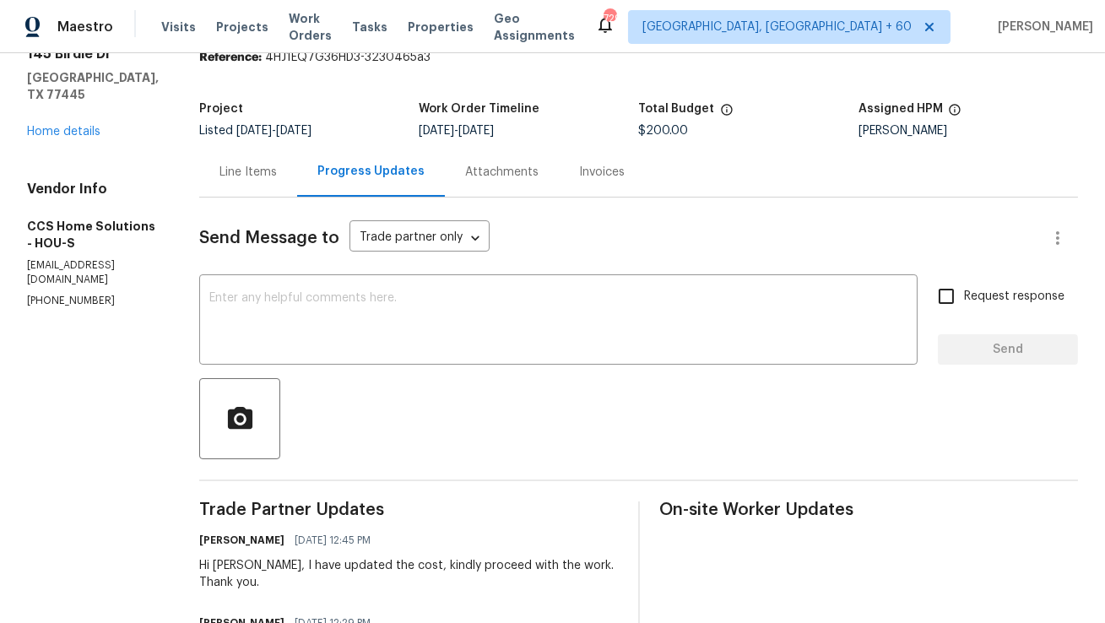
click at [277, 191] on div "Line Items" at bounding box center [248, 172] width 98 height 50
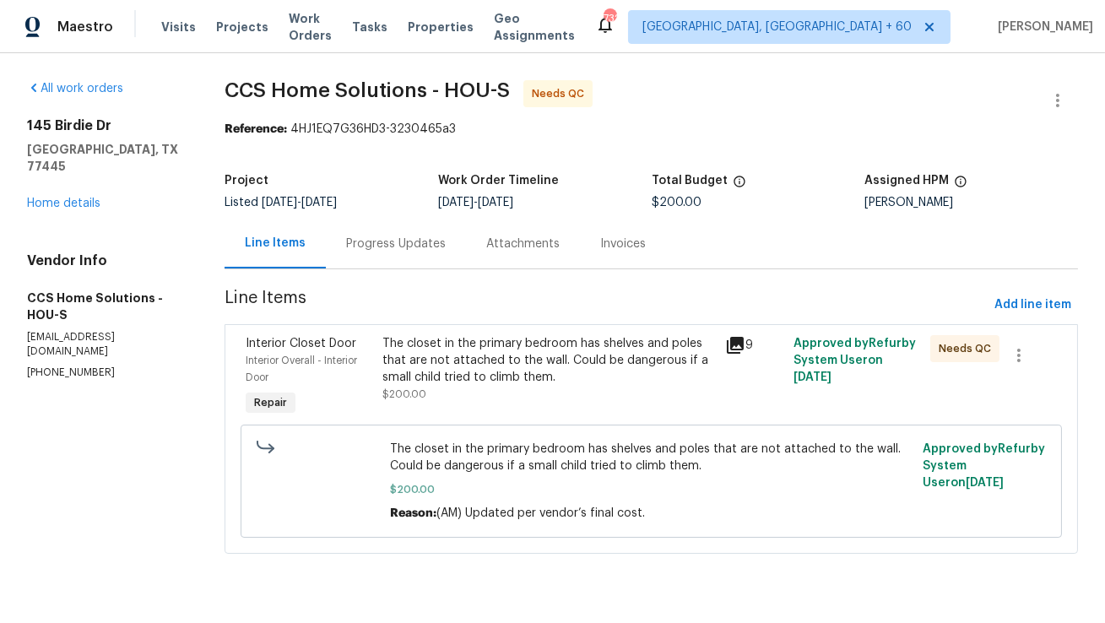
click at [398, 361] on div "The closet in the primary bedroom has shelves and poles that are not attached t…" at bounding box center [549, 360] width 332 height 51
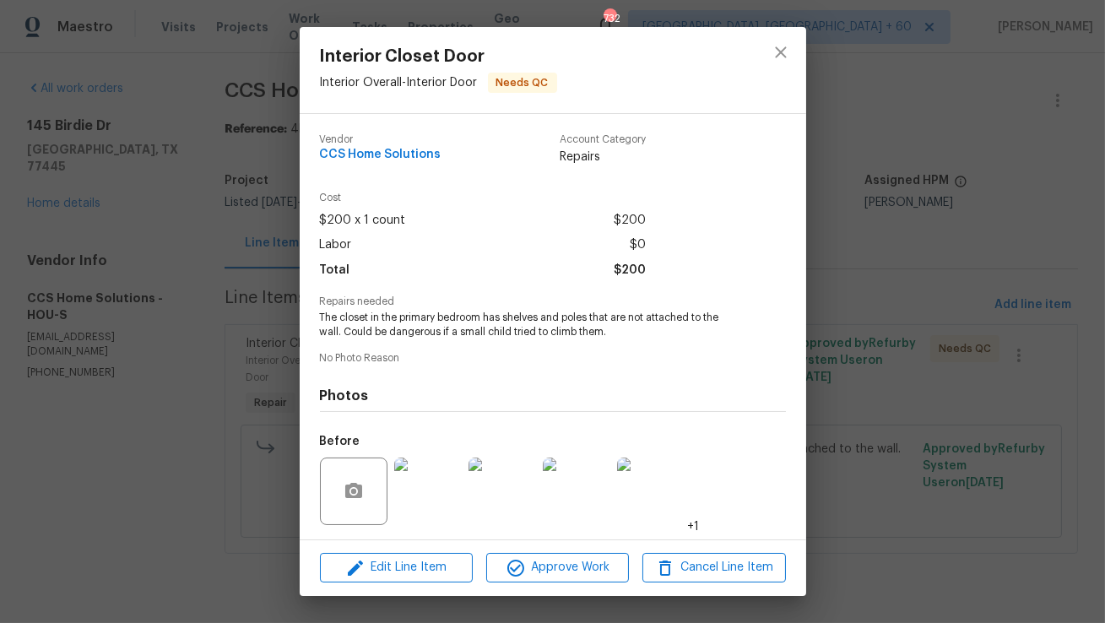
scroll to position [113, 0]
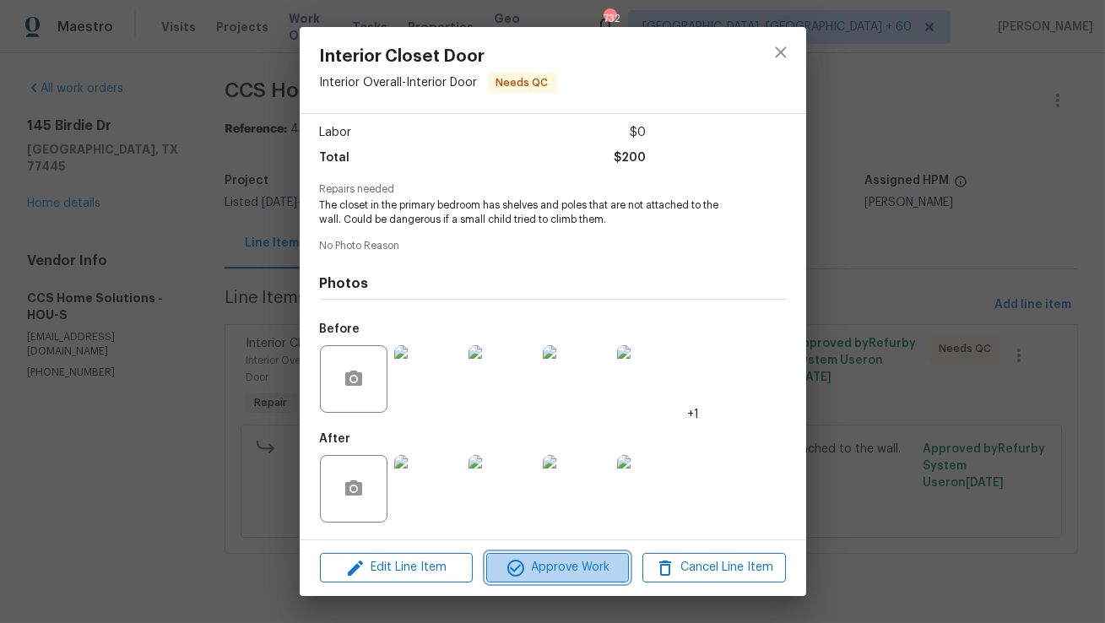
click at [512, 568] on icon "button" at bounding box center [516, 568] width 17 height 17
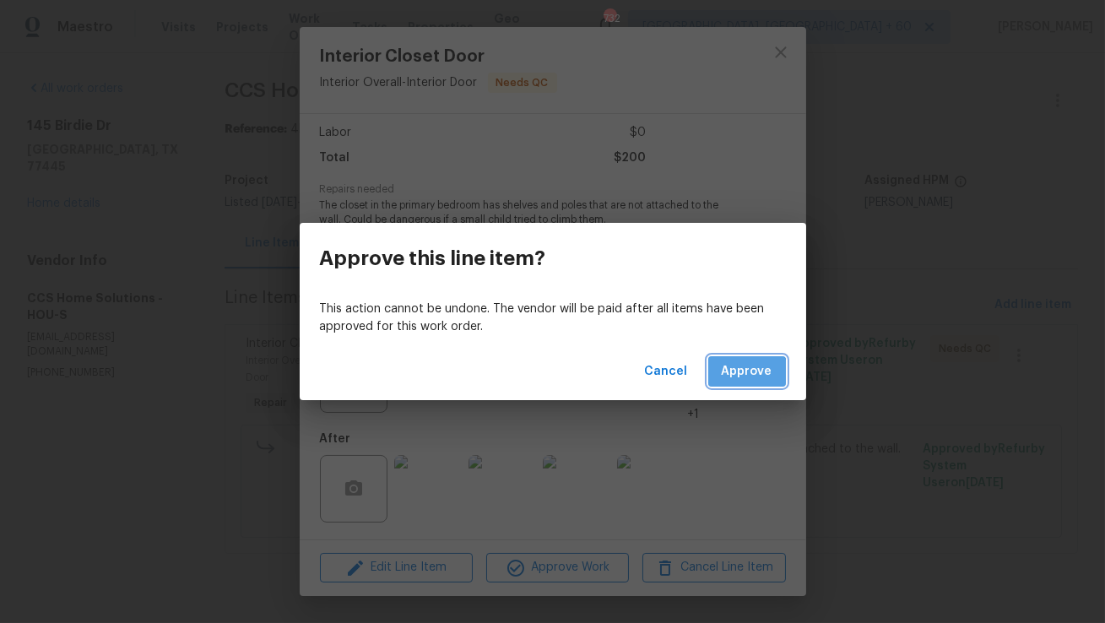
click at [738, 379] on span "Approve" at bounding box center [747, 371] width 51 height 21
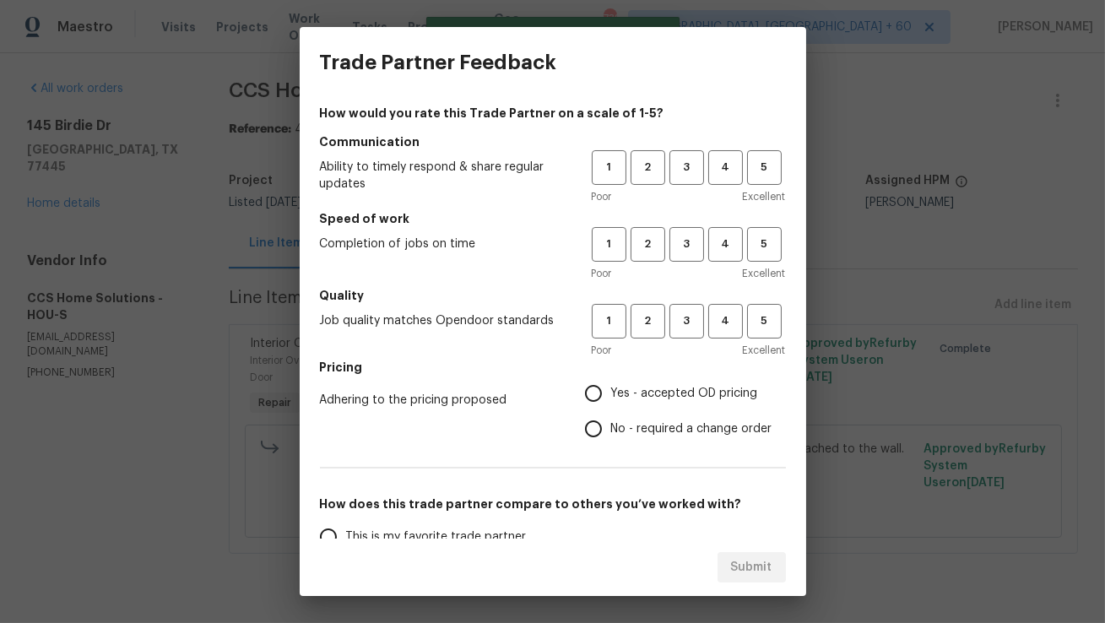
click at [683, 186] on div "1 2 3 4 5 Poor Excellent" at bounding box center [689, 177] width 194 height 55
click at [683, 176] on span "3" at bounding box center [686, 167] width 31 height 19
click at [681, 235] on span "3" at bounding box center [686, 244] width 31 height 19
click at [678, 332] on button "3" at bounding box center [687, 321] width 35 height 35
click at [591, 396] on input "Yes - accepted OD pricing" at bounding box center [593, 393] width 35 height 35
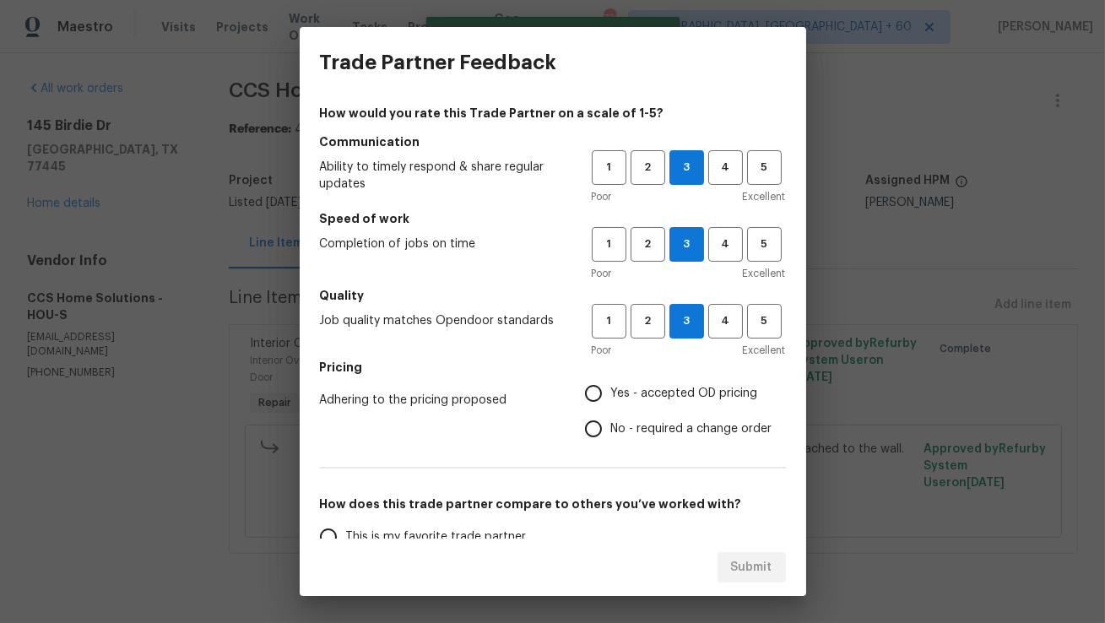
radio input "true"
click at [593, 431] on input "No - required a change order" at bounding box center [593, 428] width 35 height 35
radio input "true"
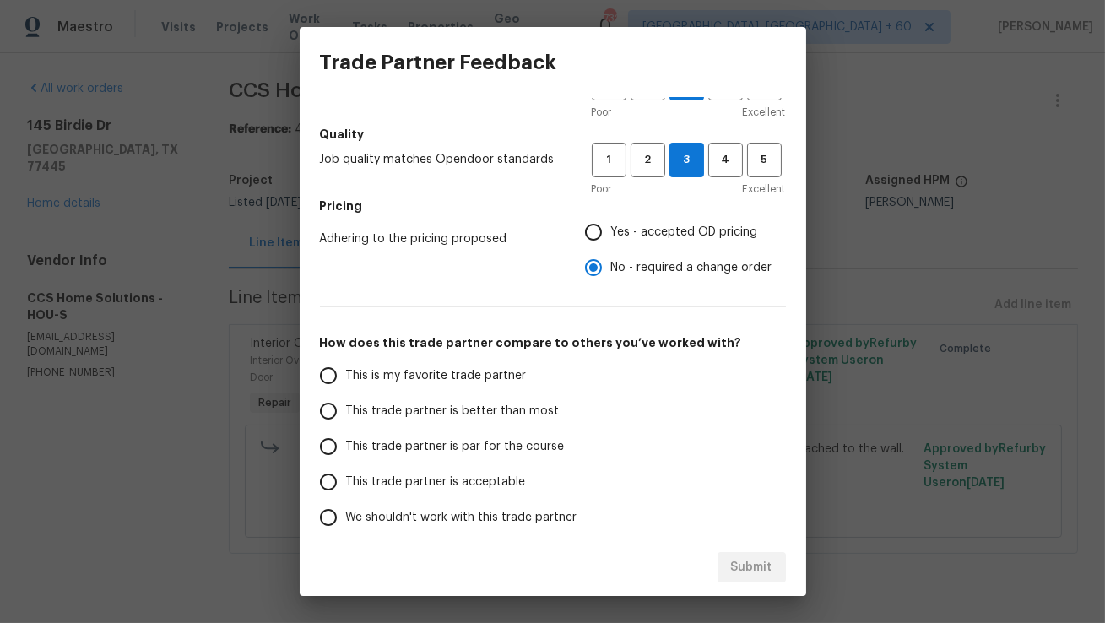
scroll to position [178, 0]
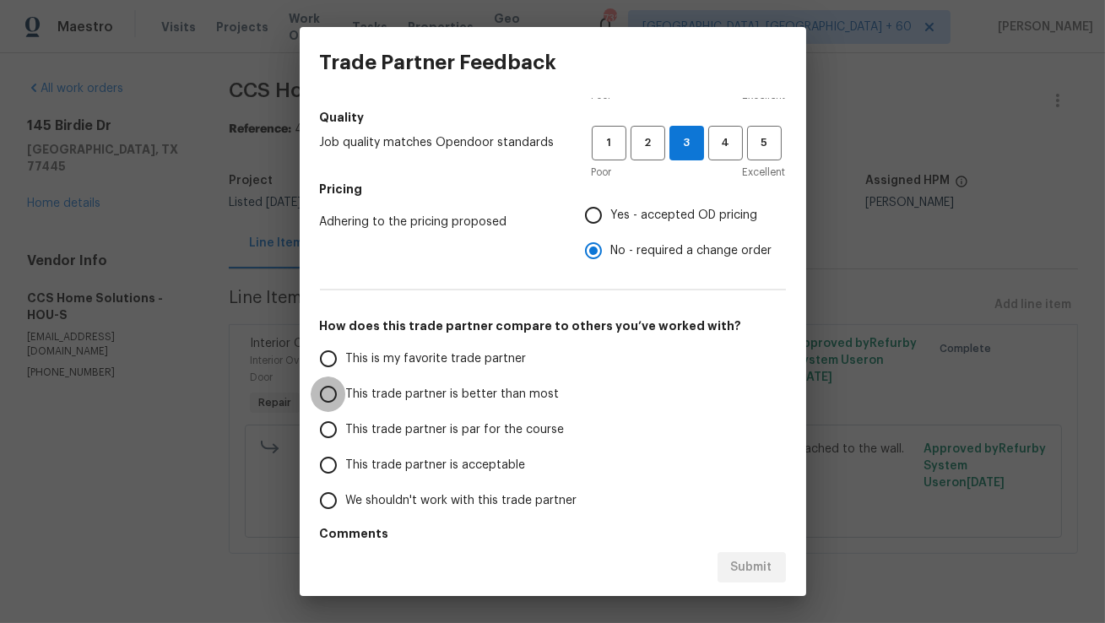
click at [330, 396] on input "This trade partner is better than most" at bounding box center [328, 394] width 35 height 35
click at [735, 560] on span "Submit" at bounding box center [751, 567] width 41 height 21
radio input "true"
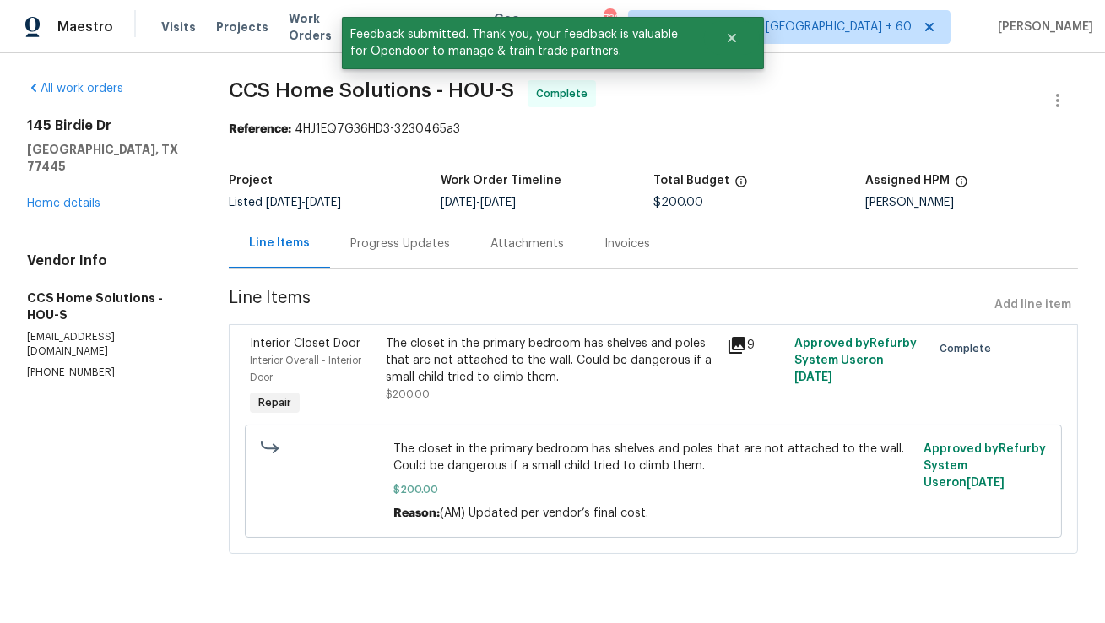
click at [405, 256] on div "Progress Updates" at bounding box center [400, 244] width 140 height 50
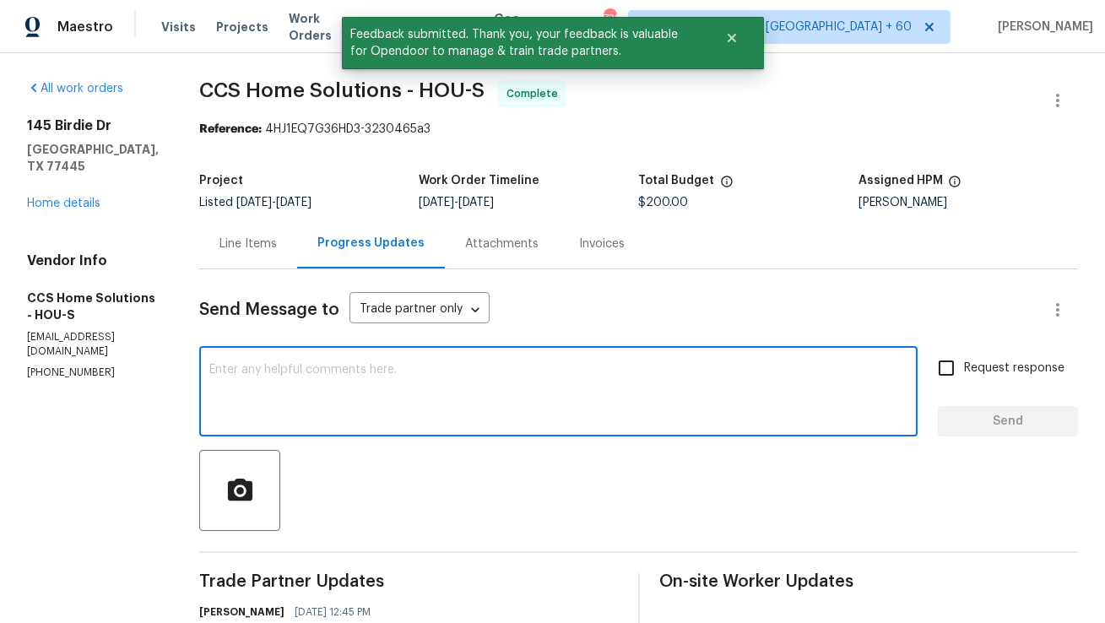
click at [394, 417] on textarea at bounding box center [558, 393] width 698 height 59
type textarea "T"
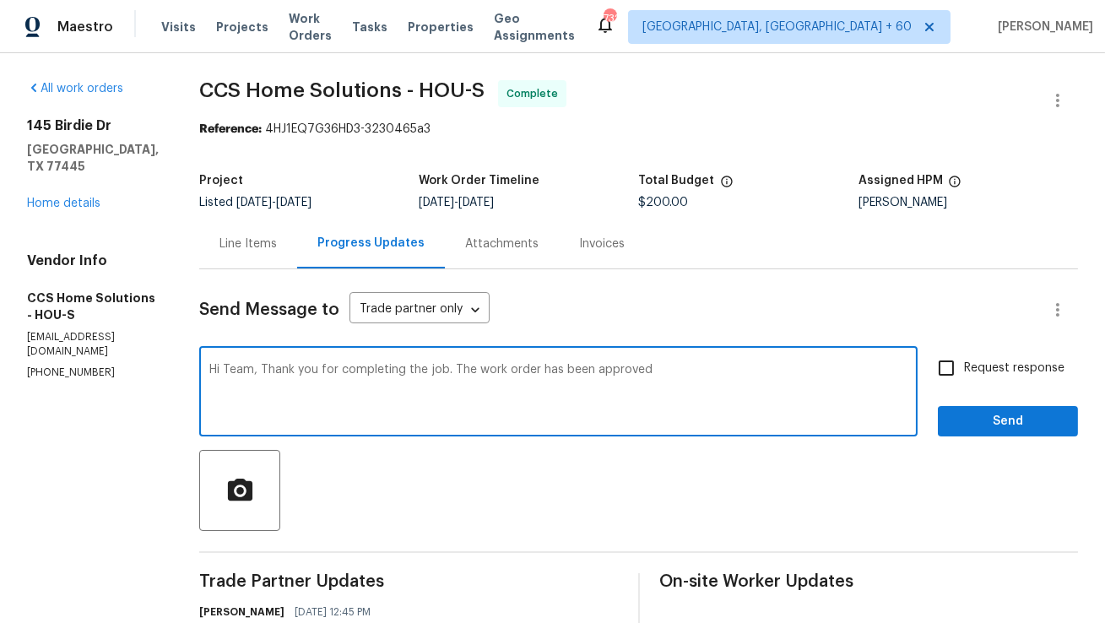
type textarea "Hi Team, Thank you for completing the job. The work order has been approved"
click at [958, 372] on input "Request response" at bounding box center [946, 367] width 35 height 35
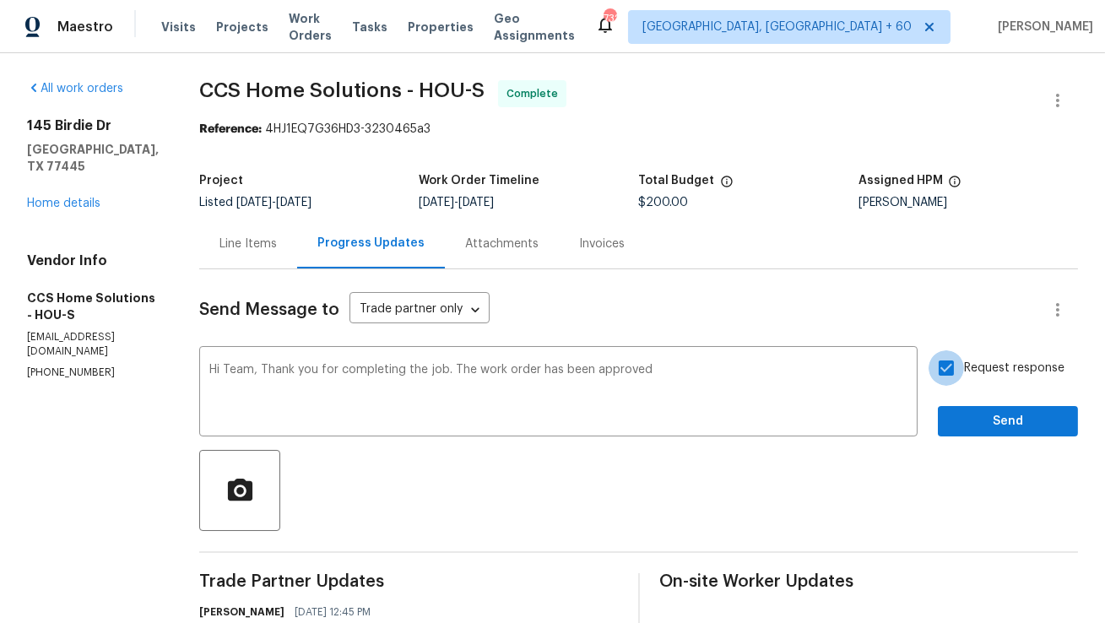
click at [954, 376] on input "Request response" at bounding box center [946, 367] width 35 height 35
checkbox input "false"
click at [954, 432] on span "Send" at bounding box center [1008, 421] width 113 height 21
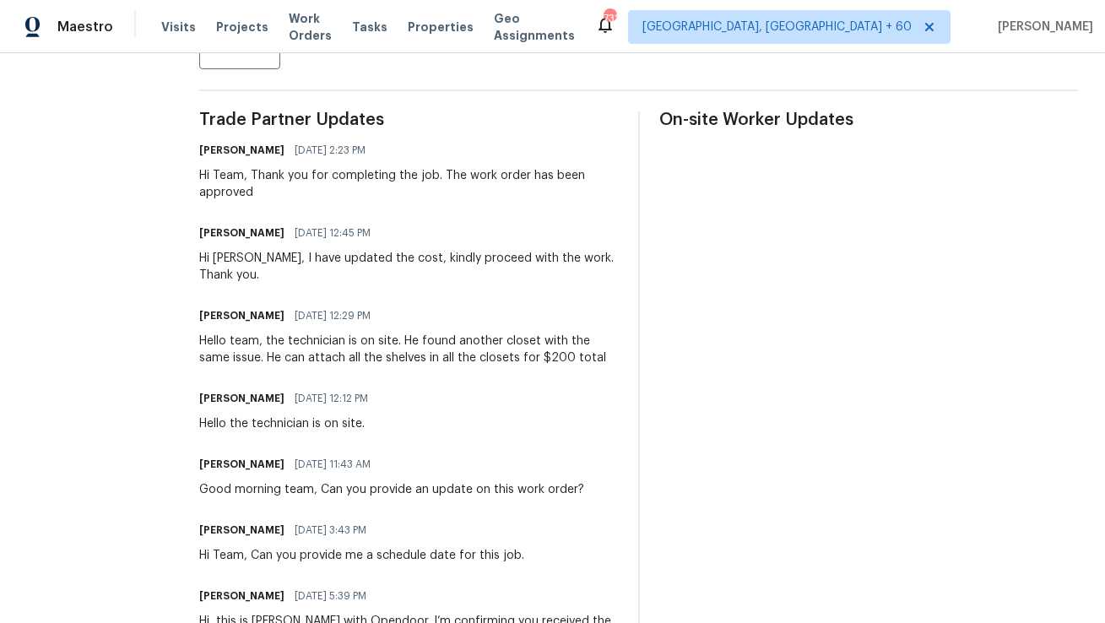
scroll to position [521, 0]
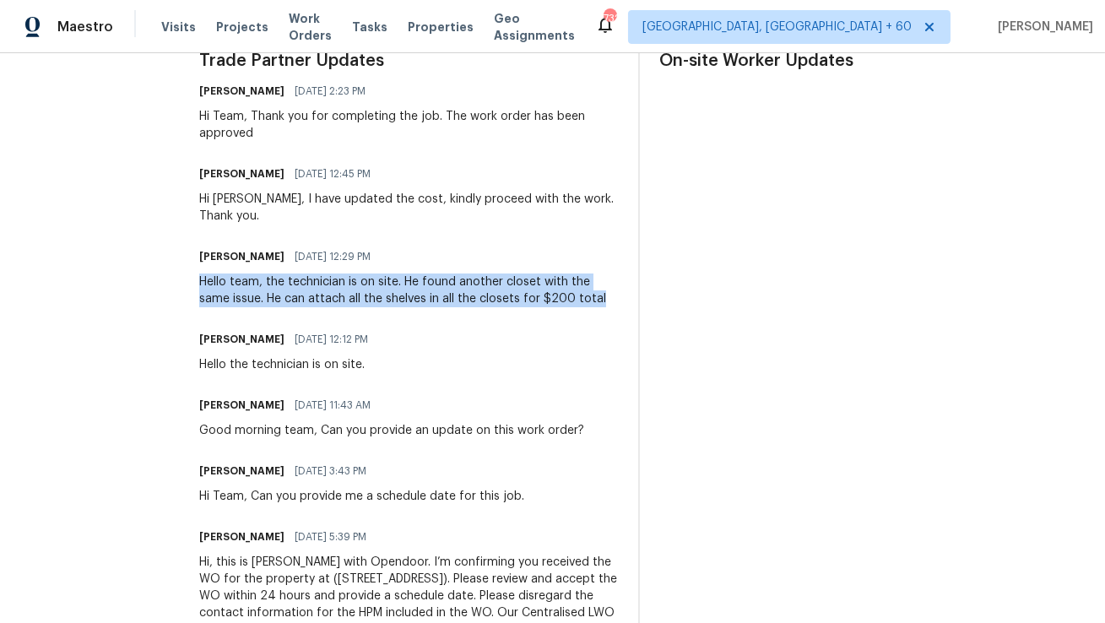
copy div "Hello team, the technician is on site. He found another closet with the same is…"
drag, startPoint x: 615, startPoint y: 295, endPoint x: 199, endPoint y: 288, distance: 415.5
click at [199, 288] on div "All work orders 145 Birdie Dr Hempstead, TX 77445 Home details Vendor Info CCS …" at bounding box center [552, 117] width 1105 height 1170
